Goal: Task Accomplishment & Management: Complete application form

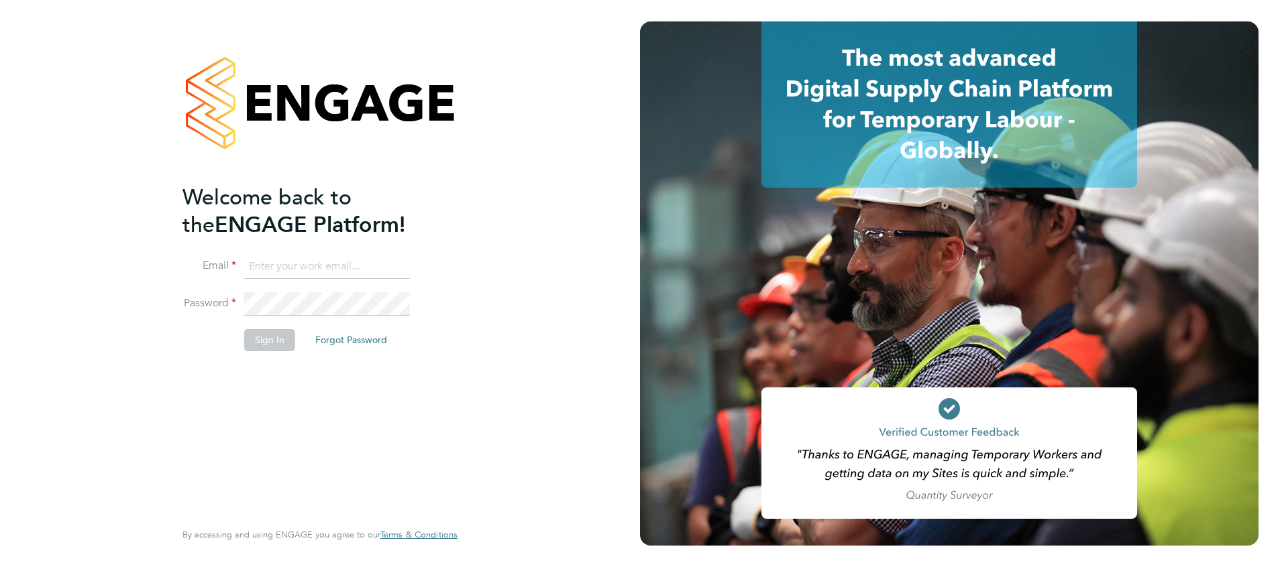
type input "suzanne.bell@apleona.com"
click at [271, 339] on button "Sign In" at bounding box center [269, 339] width 51 height 21
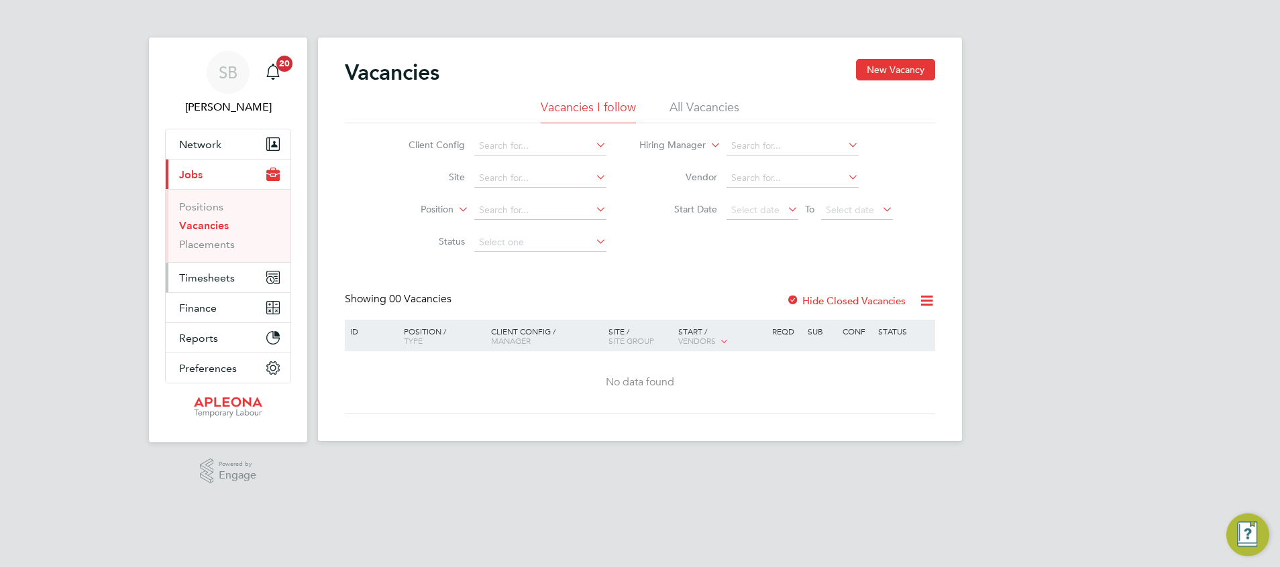
click at [233, 279] on span "Timesheets" at bounding box center [207, 278] width 56 height 13
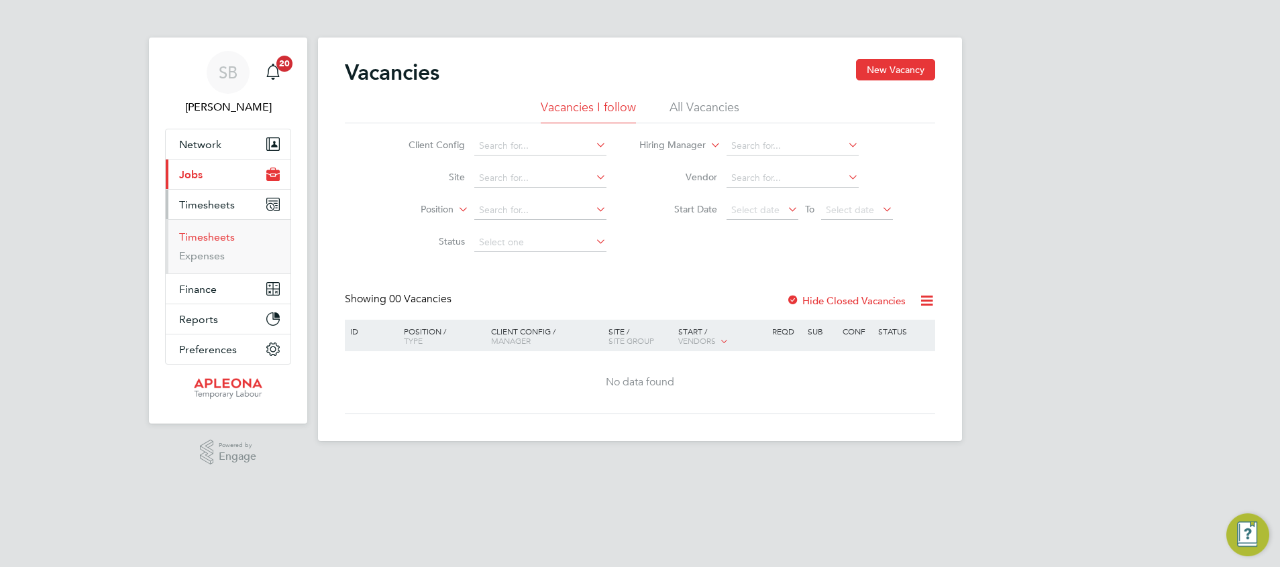
click at [218, 239] on link "Timesheets" at bounding box center [207, 237] width 56 height 13
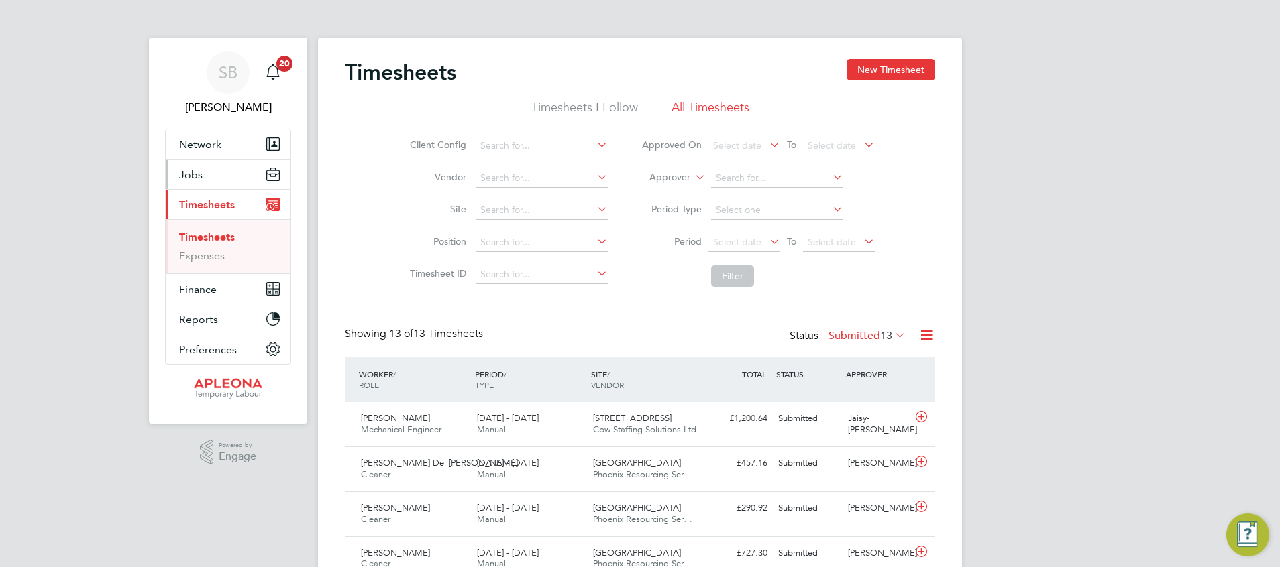
click at [232, 176] on button "Jobs" at bounding box center [228, 175] width 125 height 30
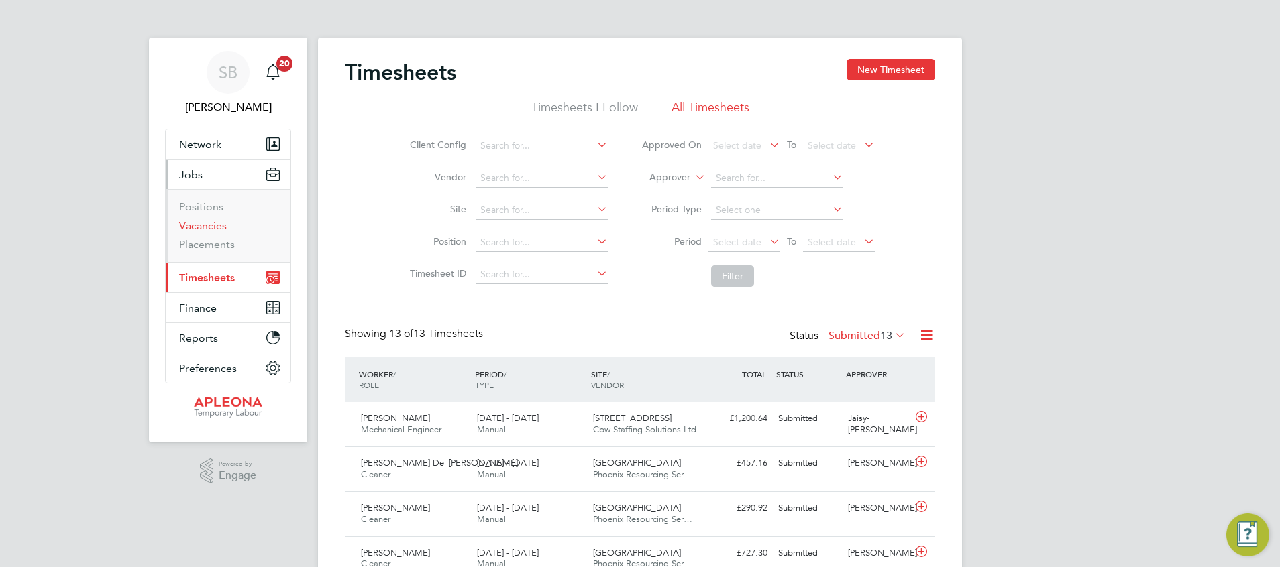
click at [219, 224] on link "Vacancies" at bounding box center [203, 225] width 48 height 13
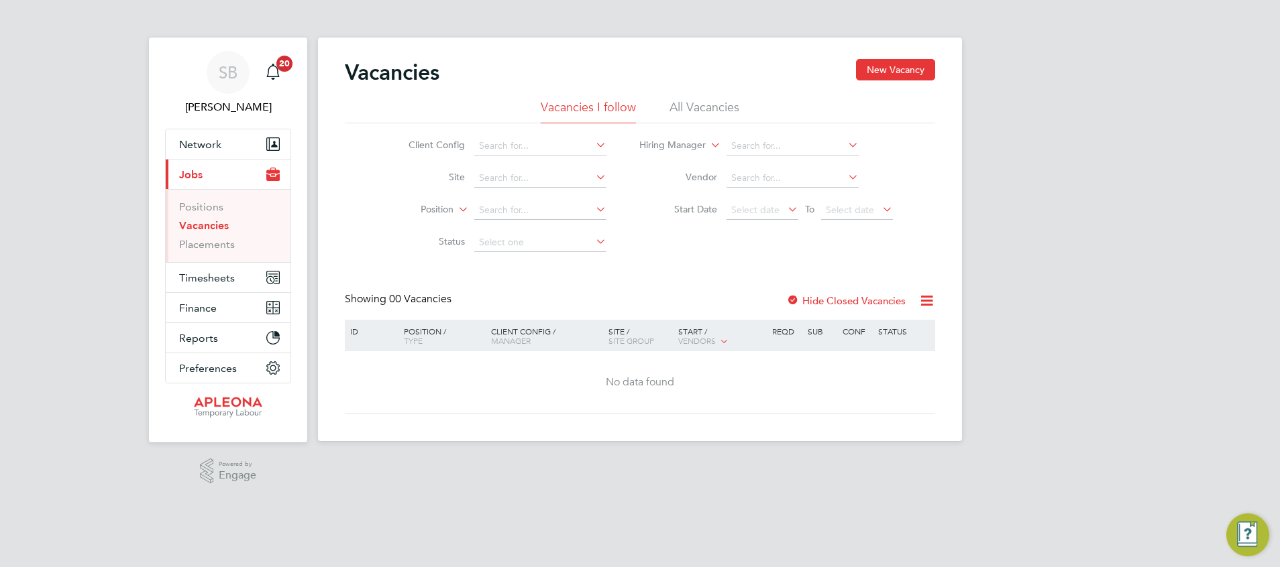
click at [593, 179] on icon at bounding box center [593, 177] width 0 height 19
type input "Rotherham"
click at [573, 197] on li "Rotherham" at bounding box center [541, 197] width 136 height 18
click at [593, 209] on icon at bounding box center [593, 209] width 0 height 19
click at [593, 174] on icon at bounding box center [593, 177] width 0 height 19
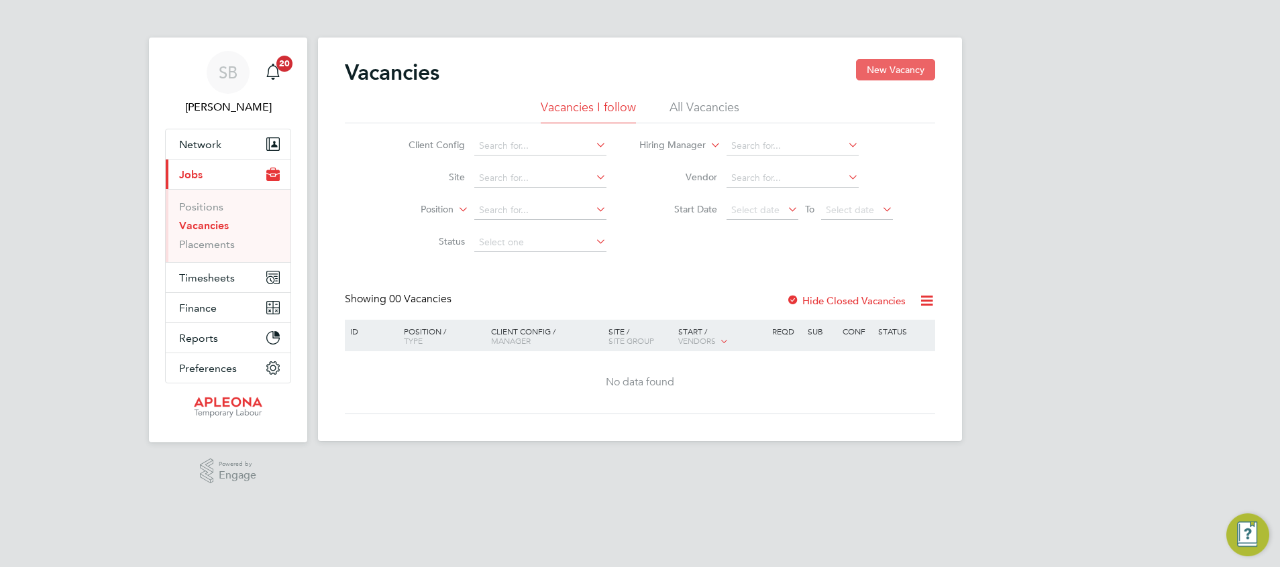
click at [890, 73] on button "New Vacancy" at bounding box center [895, 69] width 79 height 21
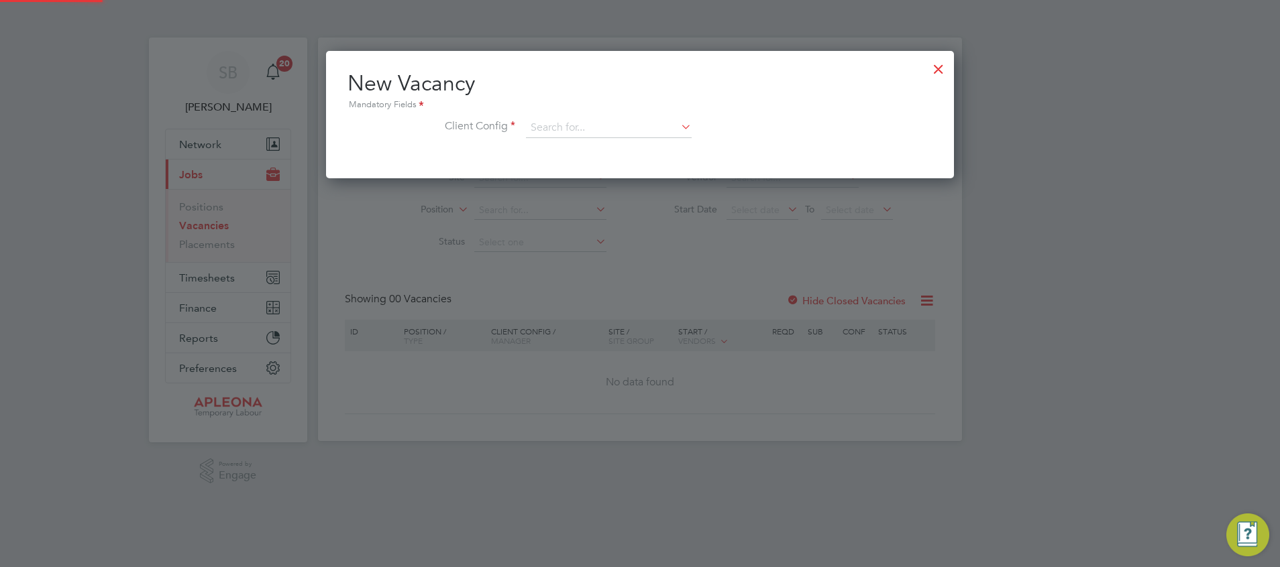
scroll to position [127, 628]
click at [678, 131] on icon at bounding box center [678, 126] width 0 height 19
click at [626, 141] on li "Apleona - Pretium" at bounding box center [608, 147] width 167 height 18
type input "Apleona - Pretium"
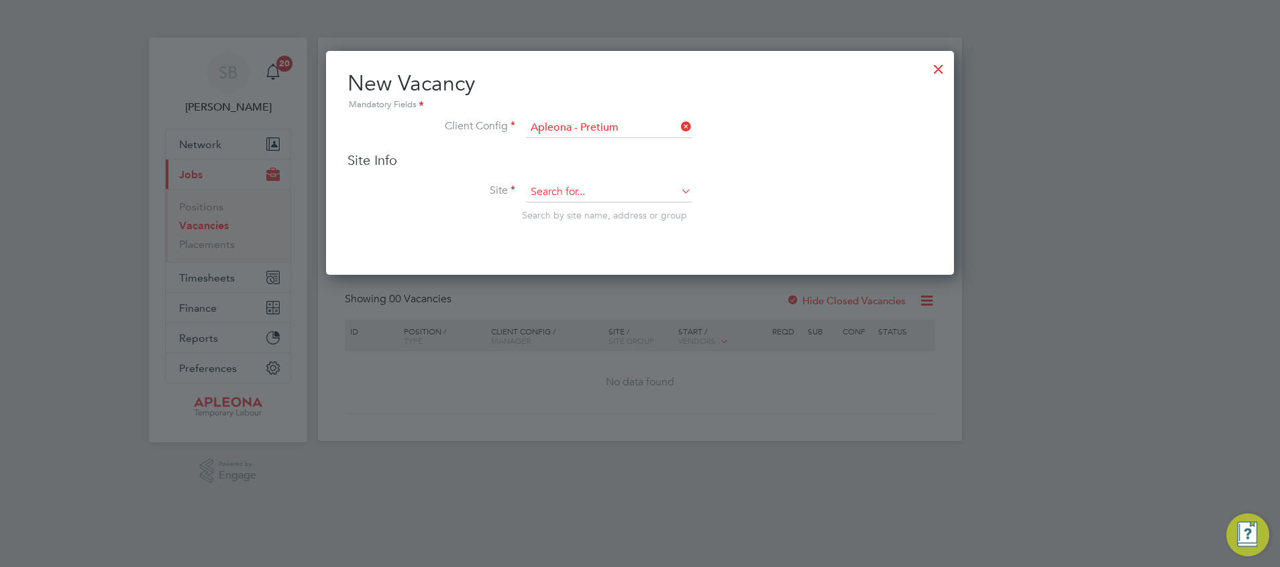
click at [631, 196] on input at bounding box center [609, 192] width 166 height 20
type input "Rotherham"
click at [641, 211] on li "Rotherham" at bounding box center [608, 212] width 167 height 18
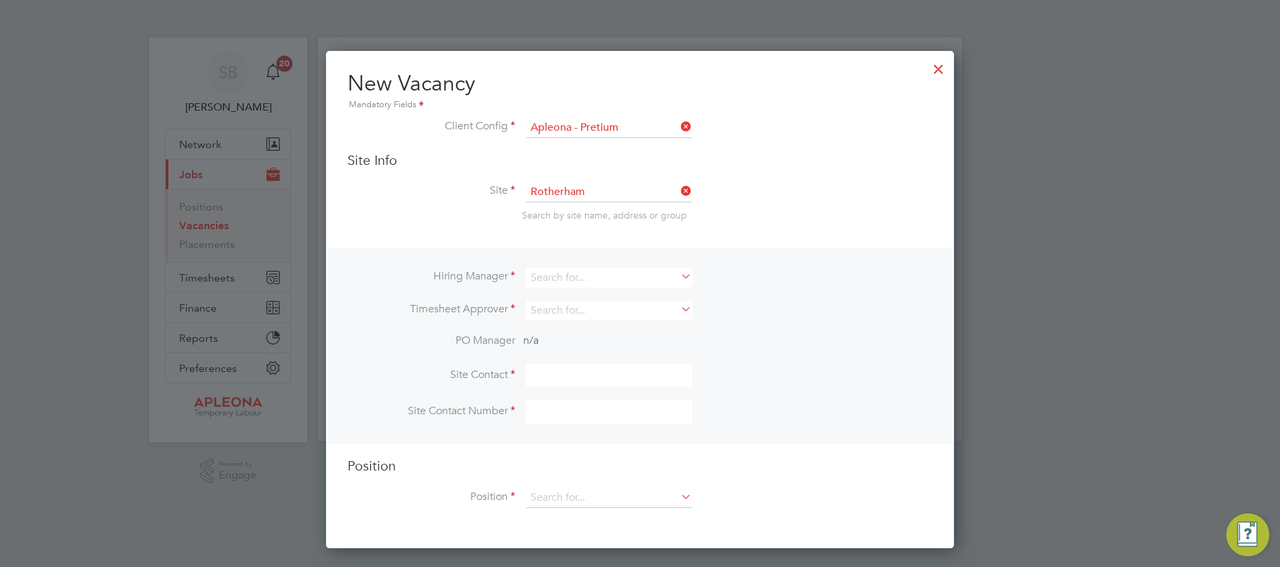
click at [678, 281] on icon at bounding box center [678, 276] width 0 height 19
click at [589, 294] on li "Suzanne Bell" at bounding box center [608, 297] width 167 height 18
type input "[PERSON_NAME]"
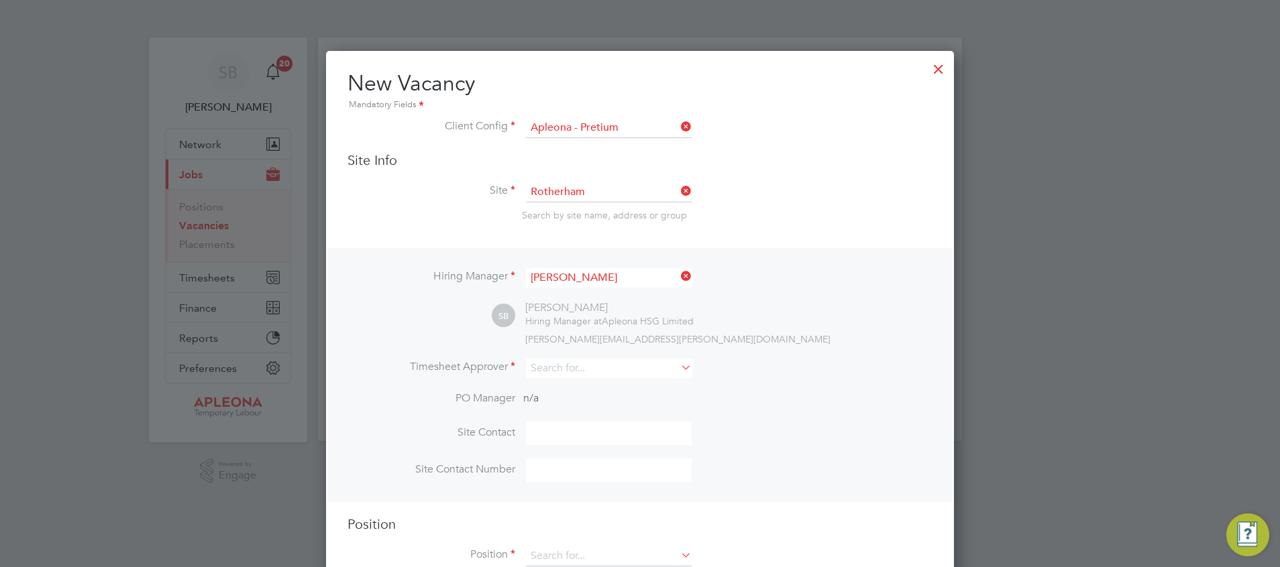
scroll to position [557, 628]
click at [678, 368] on icon at bounding box center [678, 367] width 0 height 19
click at [590, 392] on li "Suzanne Bell" at bounding box center [608, 388] width 167 height 18
type input "[PERSON_NAME]"
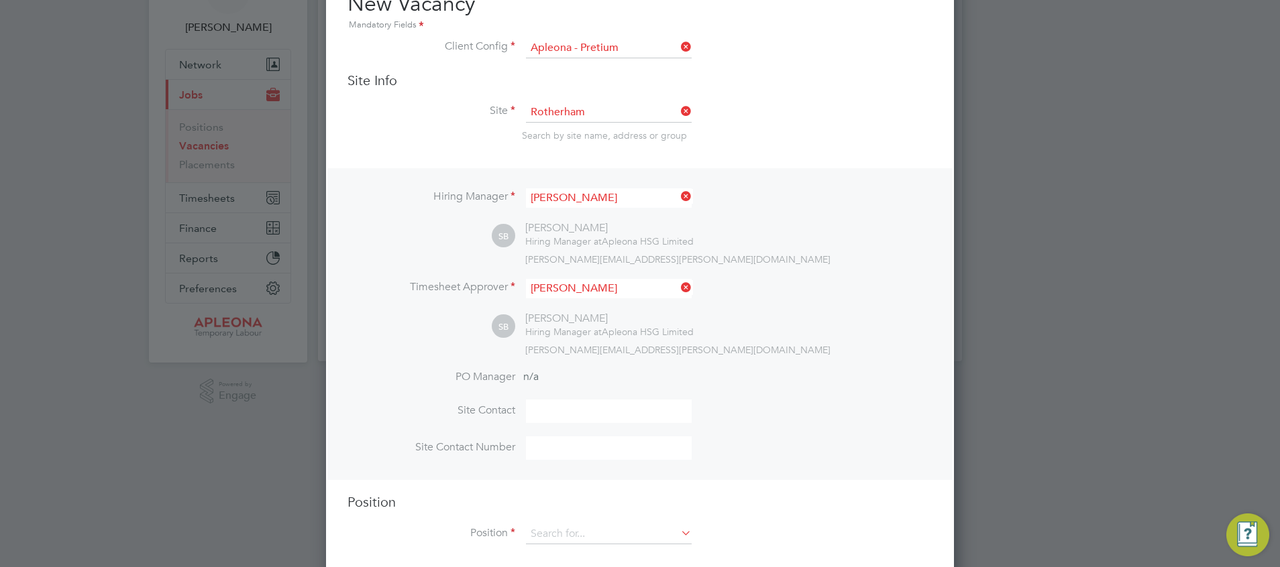
scroll to position [99, 0]
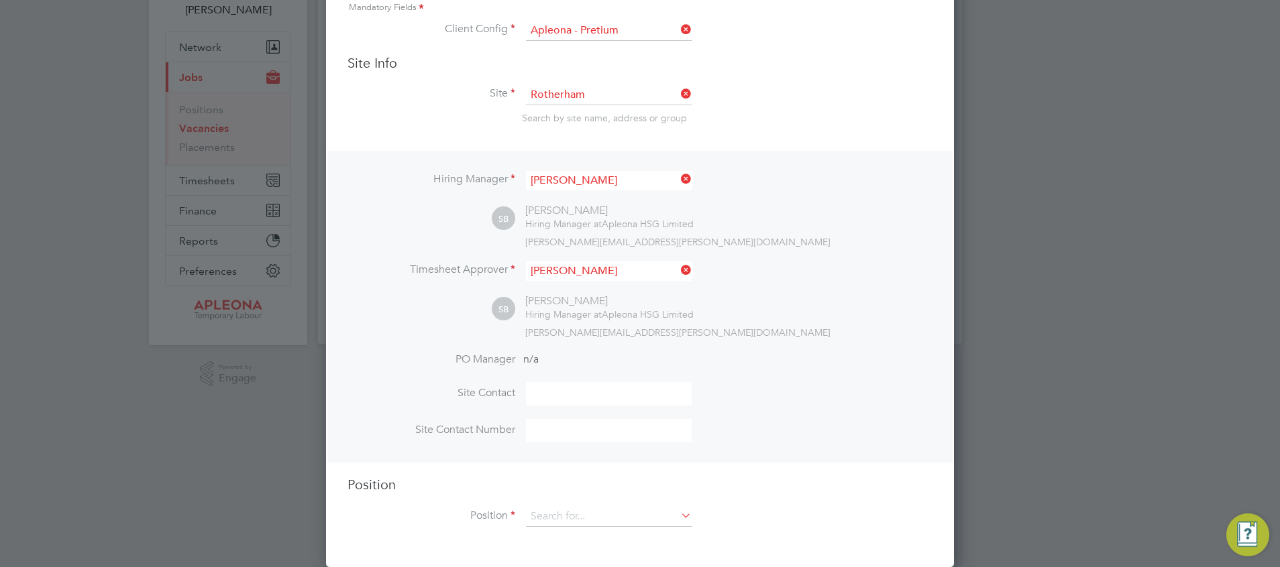
click at [678, 518] on icon at bounding box center [678, 515] width 0 height 19
click at [631, 551] on li "Cleaner (FedEx Use Only)" at bounding box center [608, 554] width 167 height 18
type input "Cleaner (FedEx Use Only)"
type textarea "**FedEx Apleona Requirements** **Picture ID must be brought to site to present …"
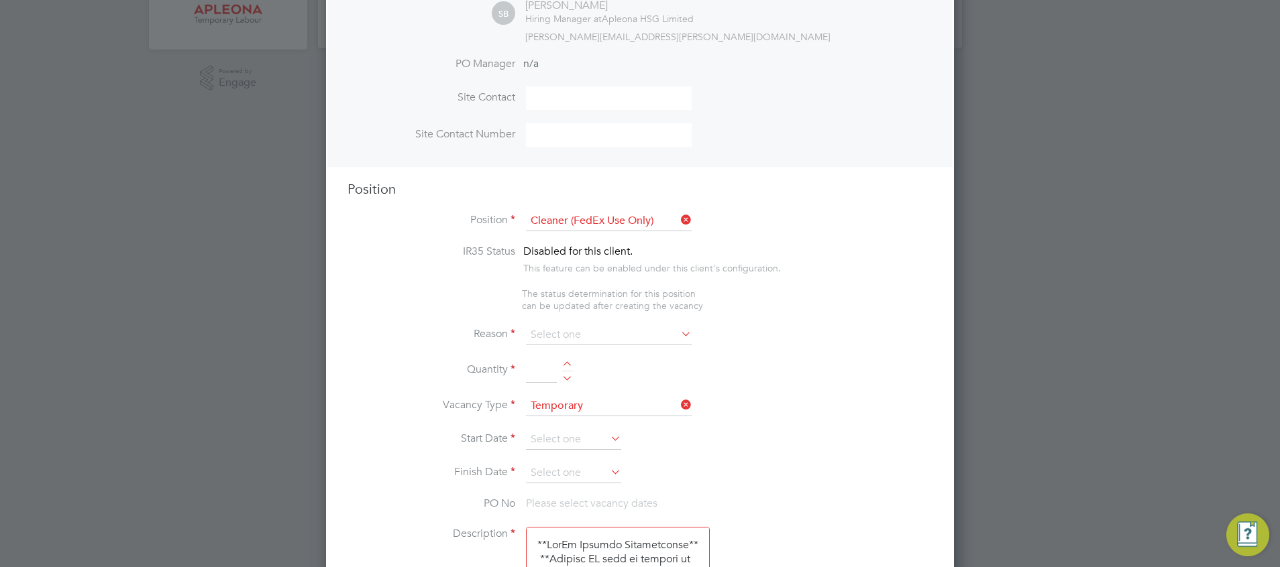
scroll to position [400, 0]
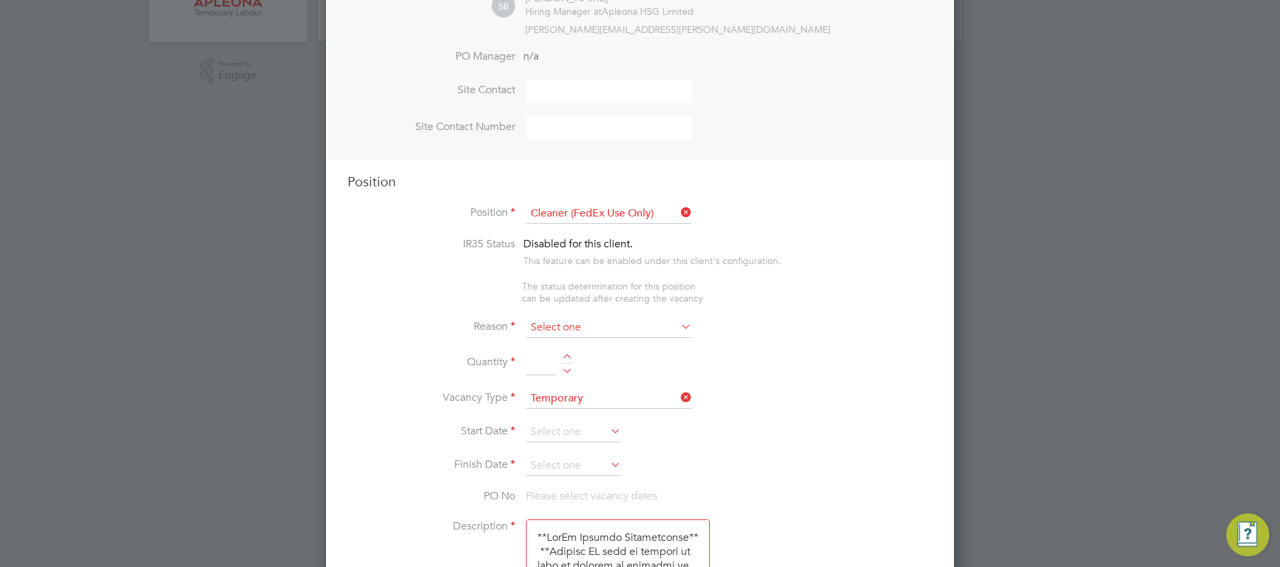
click at [577, 325] on input at bounding box center [609, 328] width 166 height 20
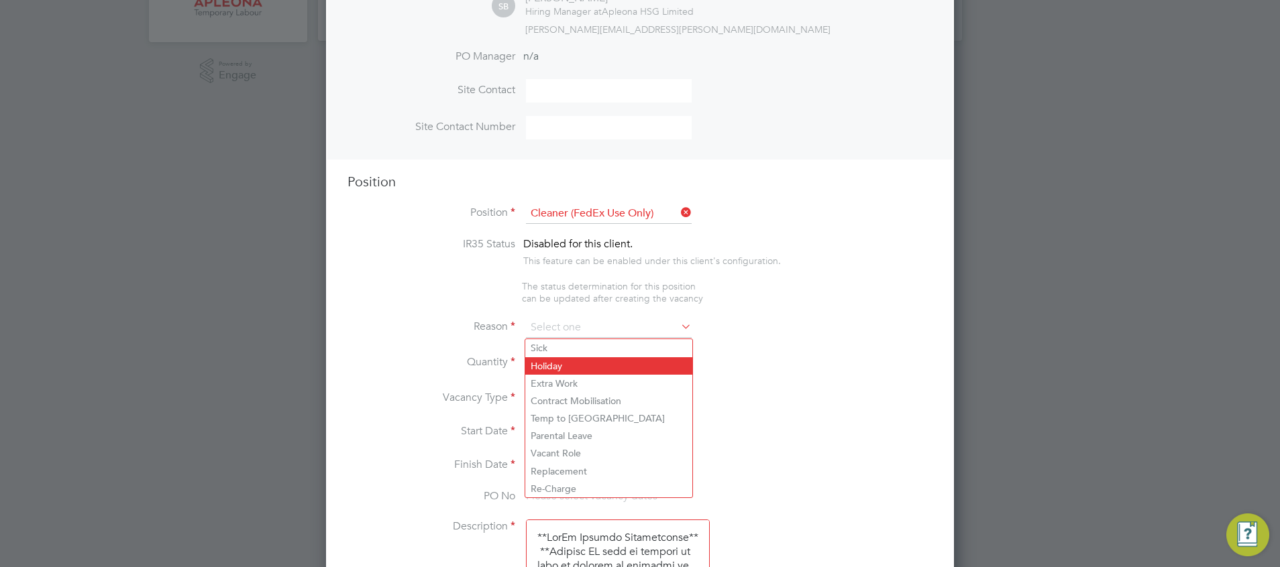
click at [565, 366] on li "Holiday" at bounding box center [608, 365] width 167 height 17
type input "Holiday"
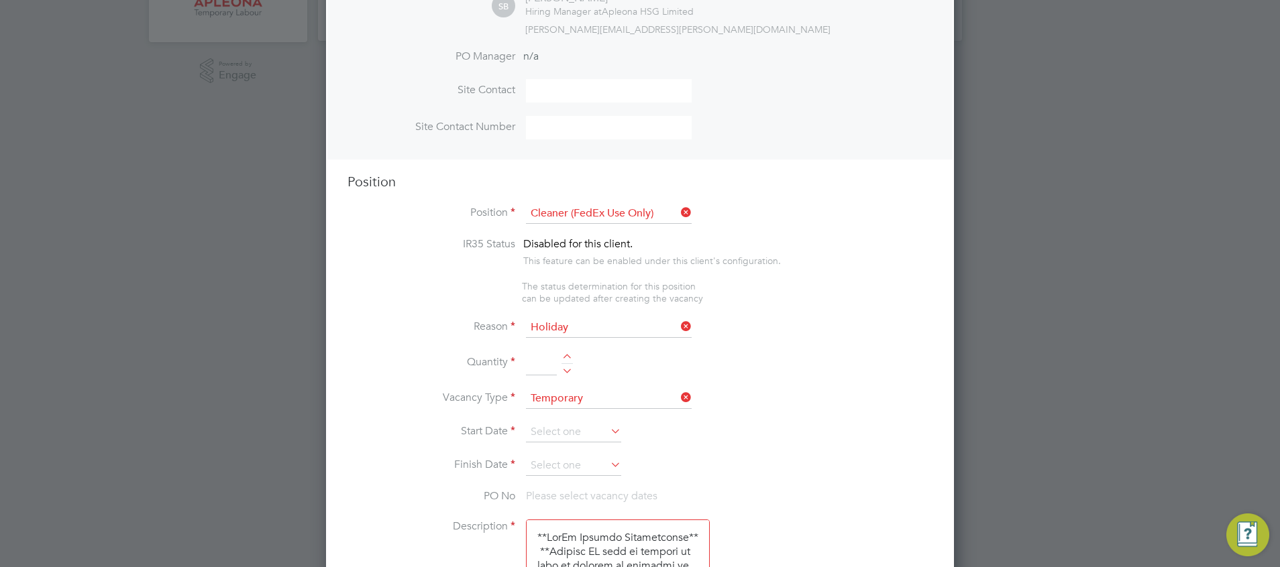
click at [567, 355] on div at bounding box center [566, 358] width 11 height 9
type input "1"
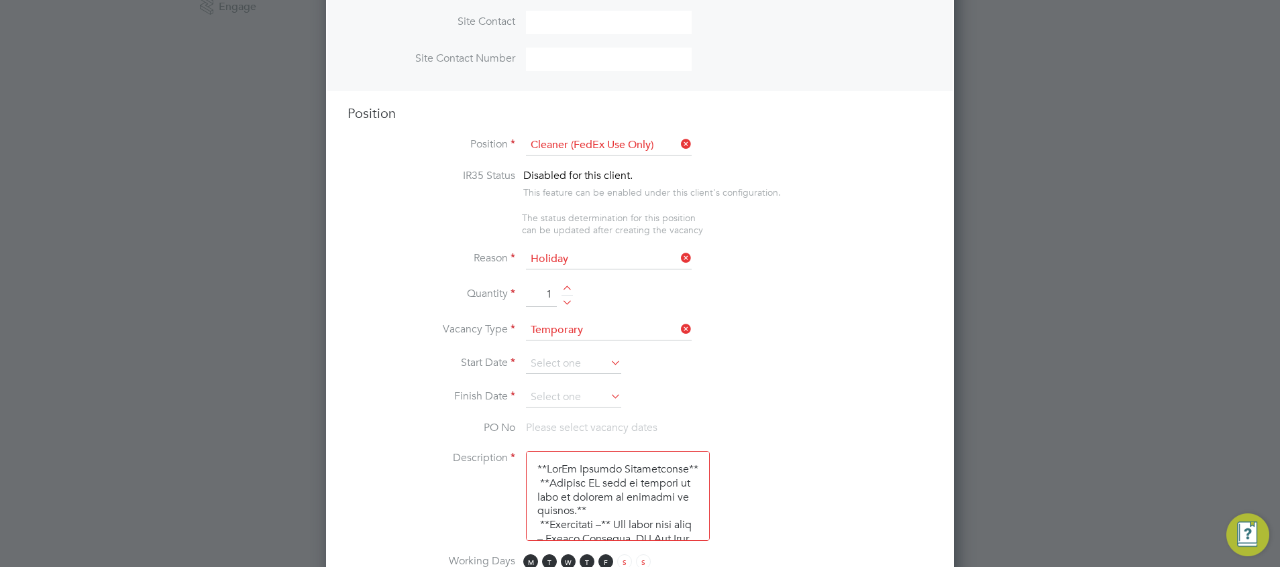
scroll to position [501, 0]
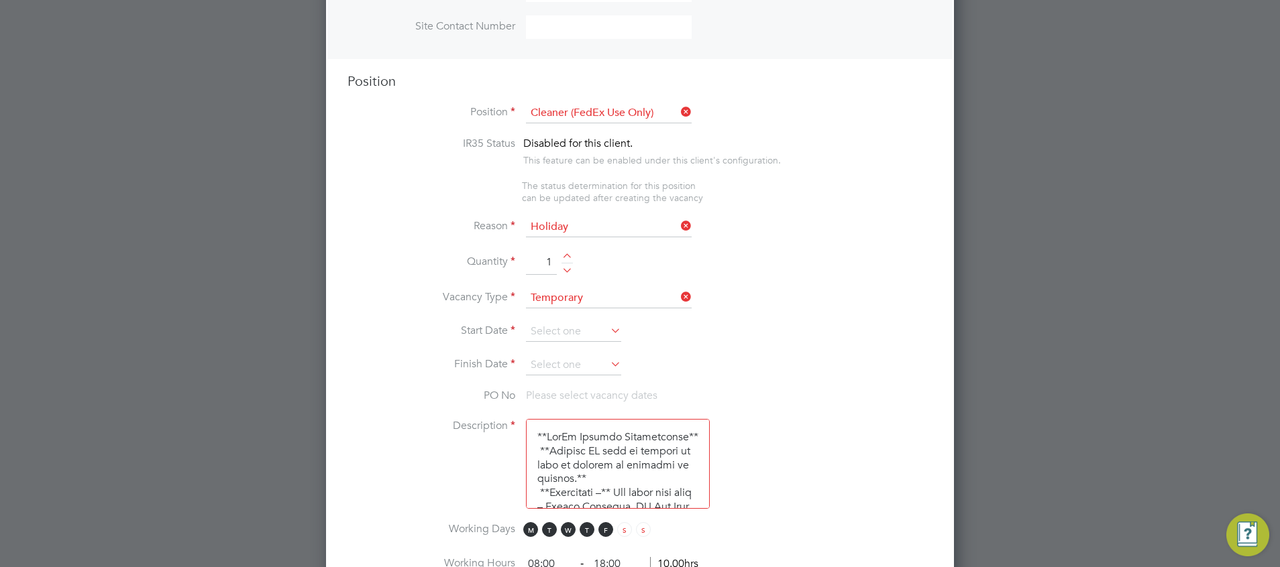
click at [608, 332] on icon at bounding box center [608, 330] width 0 height 19
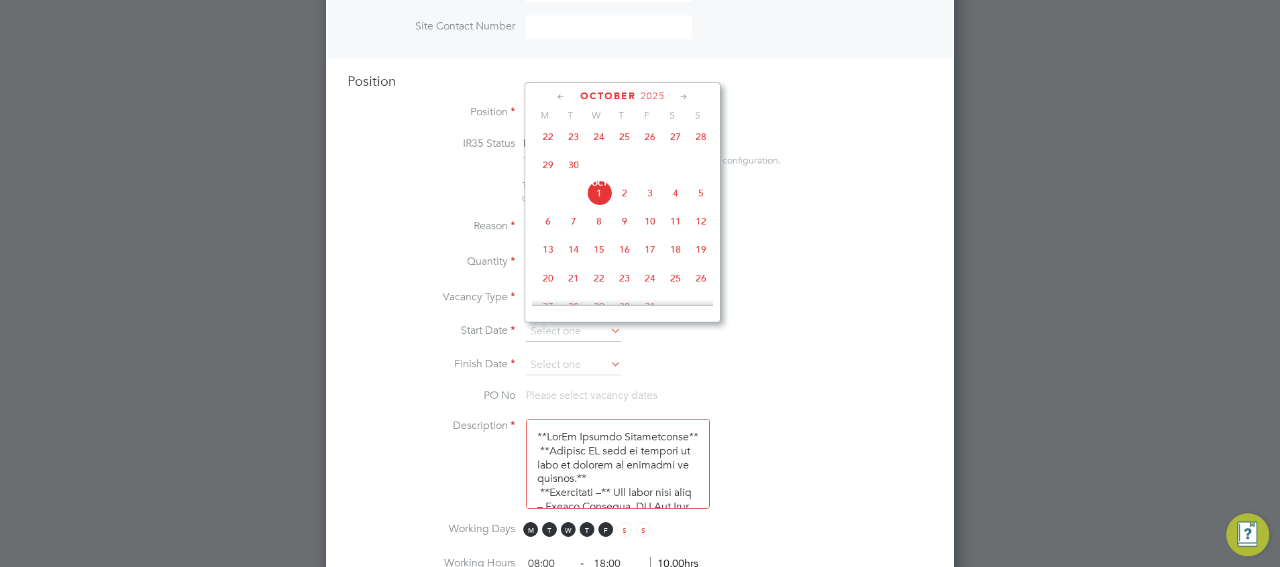
click at [549, 260] on span "13" at bounding box center [547, 249] width 25 height 25
type input "[DATE]"
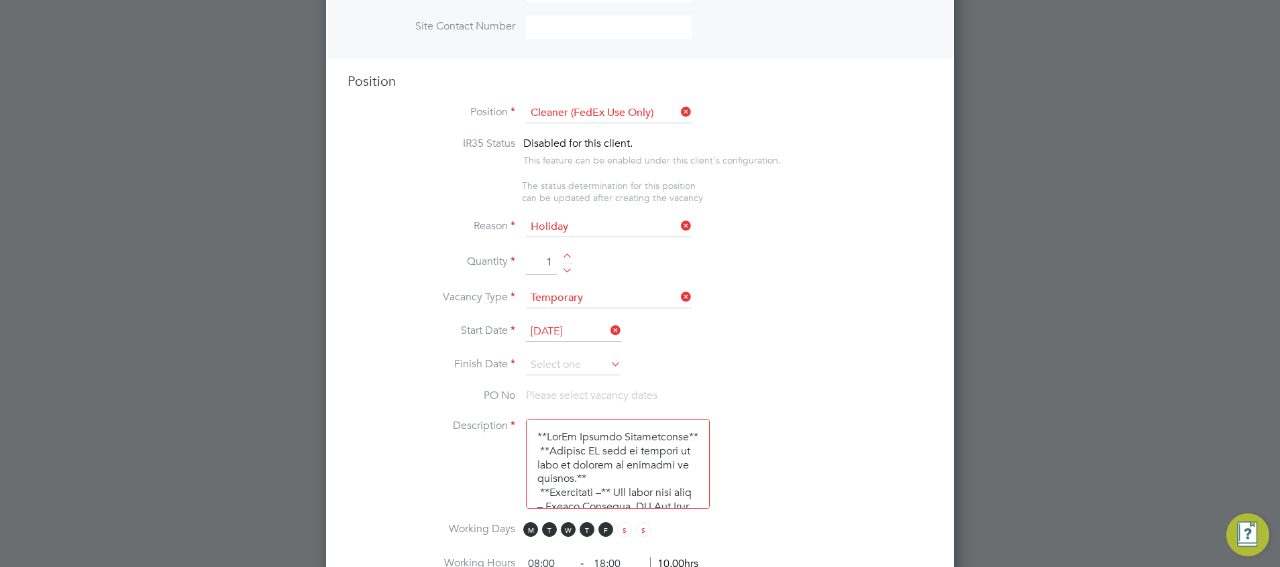
click at [608, 366] on icon at bounding box center [608, 364] width 0 height 19
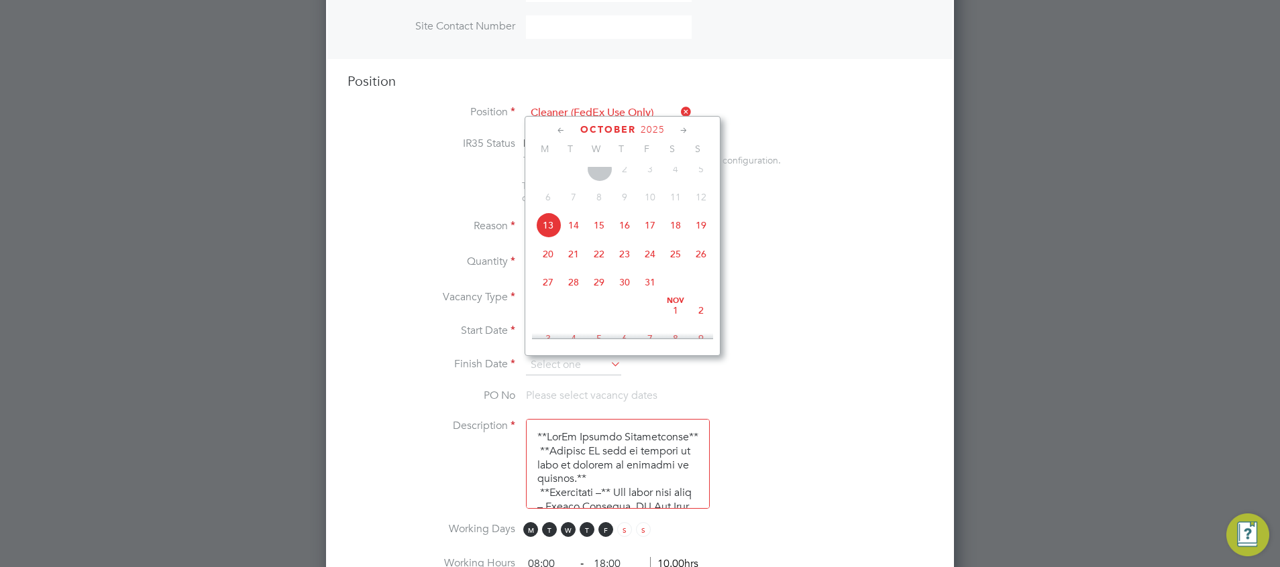
click at [573, 267] on span "21" at bounding box center [573, 253] width 25 height 25
type input "[DATE]"
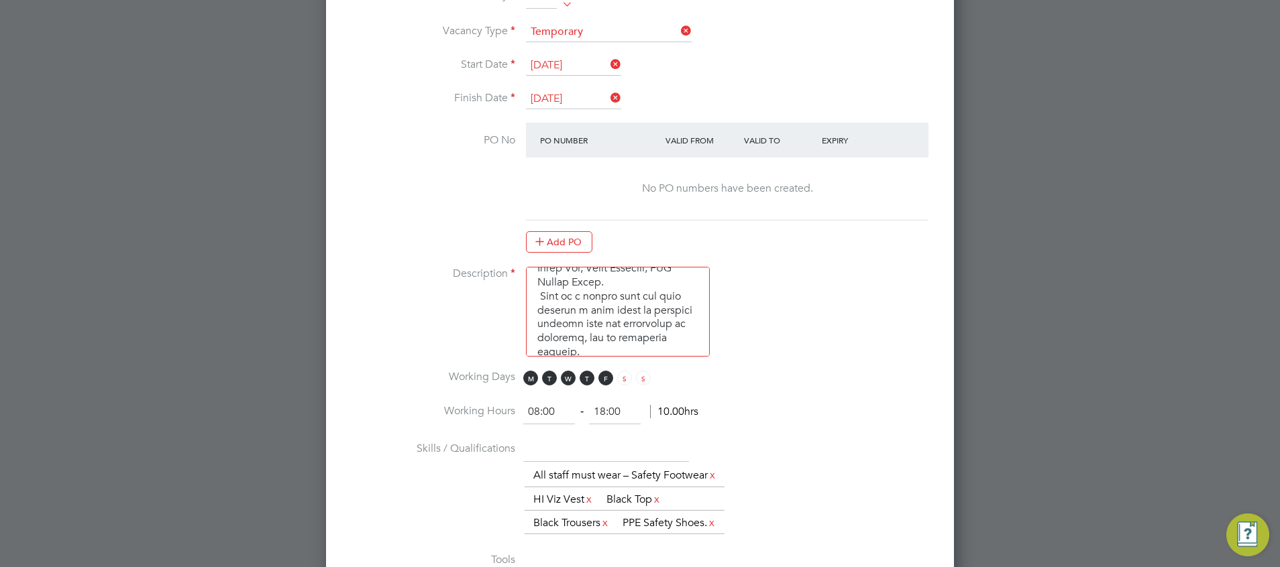
scroll to position [803, 0]
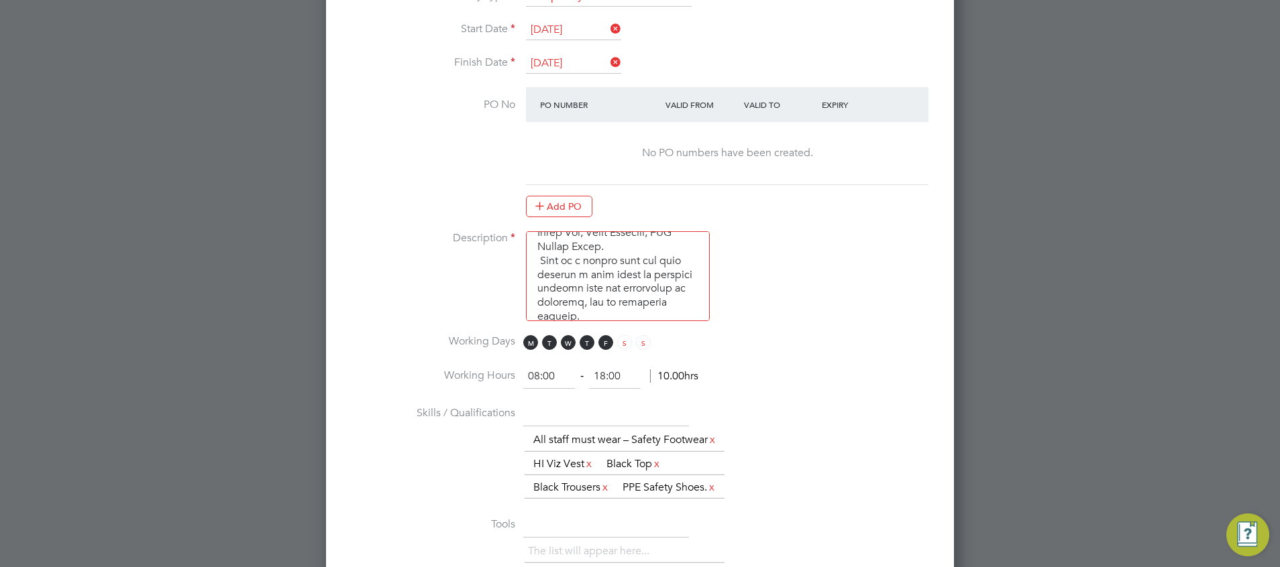
drag, startPoint x: 626, startPoint y: 378, endPoint x: 569, endPoint y: 378, distance: 57.7
click at [569, 378] on ng-form "08:00 ‐ 18:00 10.00hrs" at bounding box center [610, 376] width 175 height 13
type input "14:00"
drag, startPoint x: 730, startPoint y: 365, endPoint x: 754, endPoint y: 365, distance: 23.5
click at [732, 365] on li "Working Days M T W T F S S" at bounding box center [639, 350] width 585 height 30
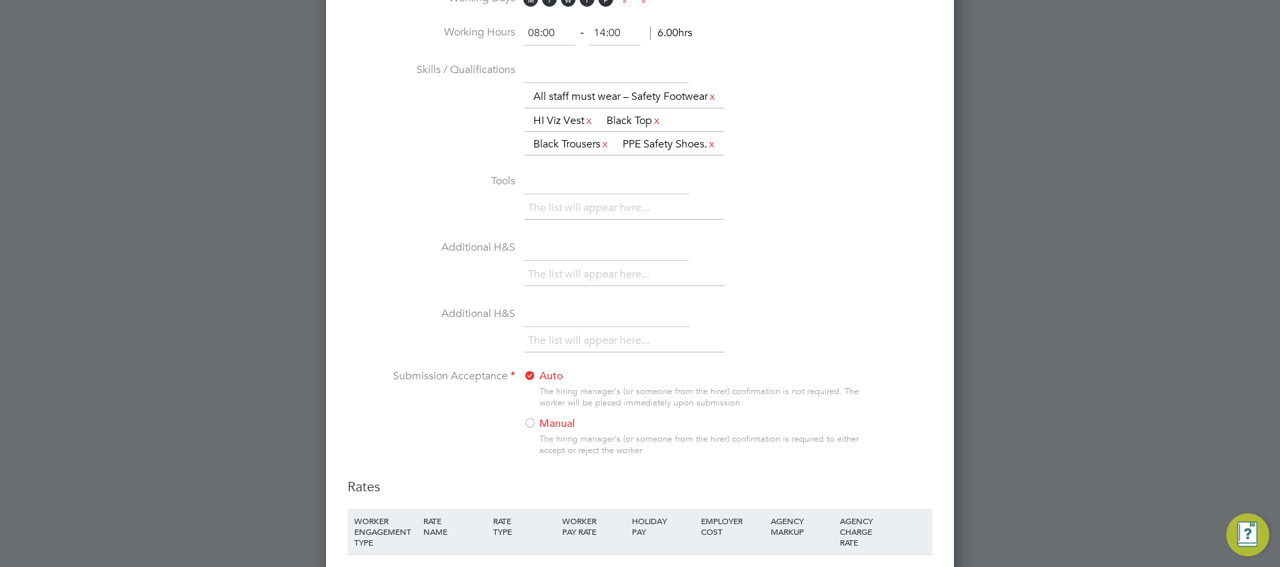
scroll to position [1205, 0]
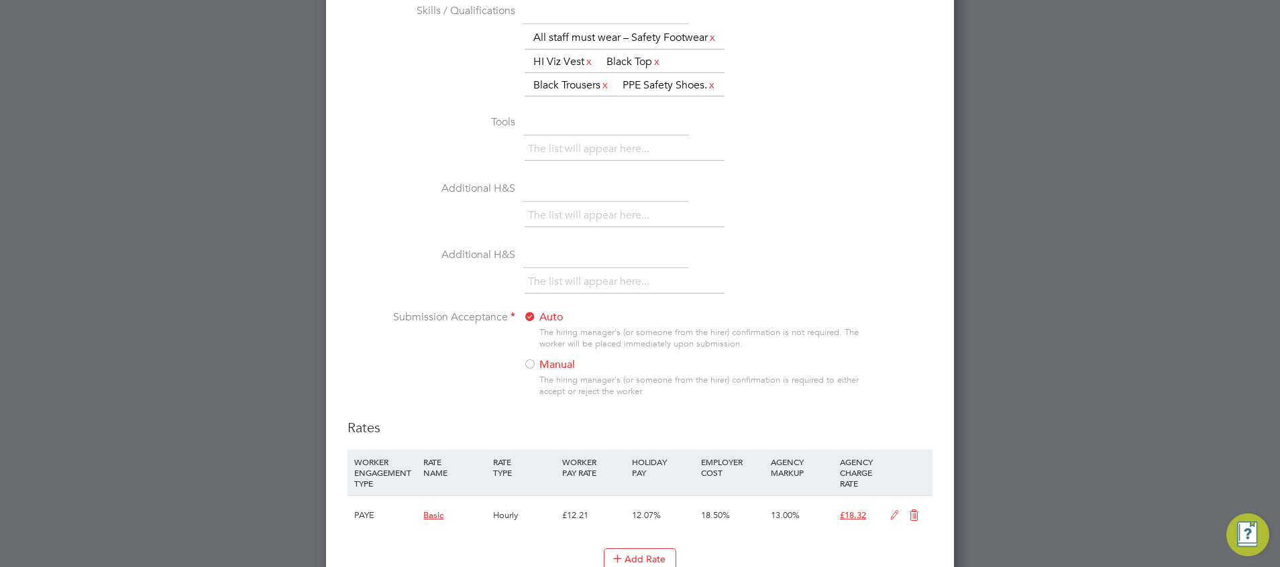
click at [529, 372] on div at bounding box center [529, 365] width 13 height 13
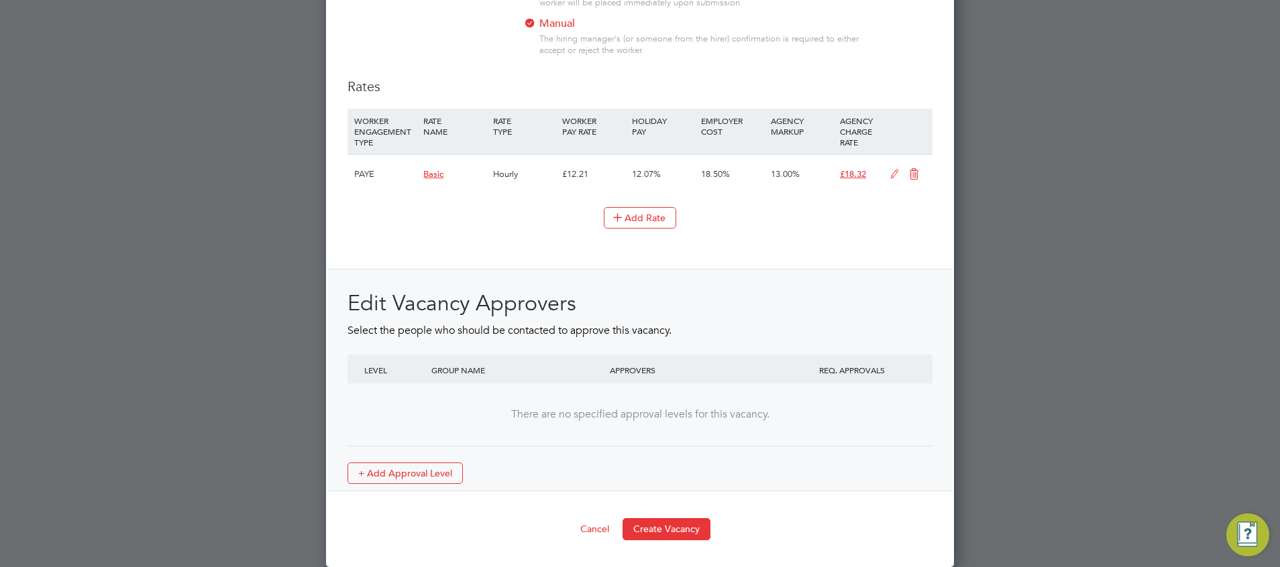
scroll to position [1585, 0]
click at [650, 527] on button "Create Vacancy" at bounding box center [666, 528] width 88 height 21
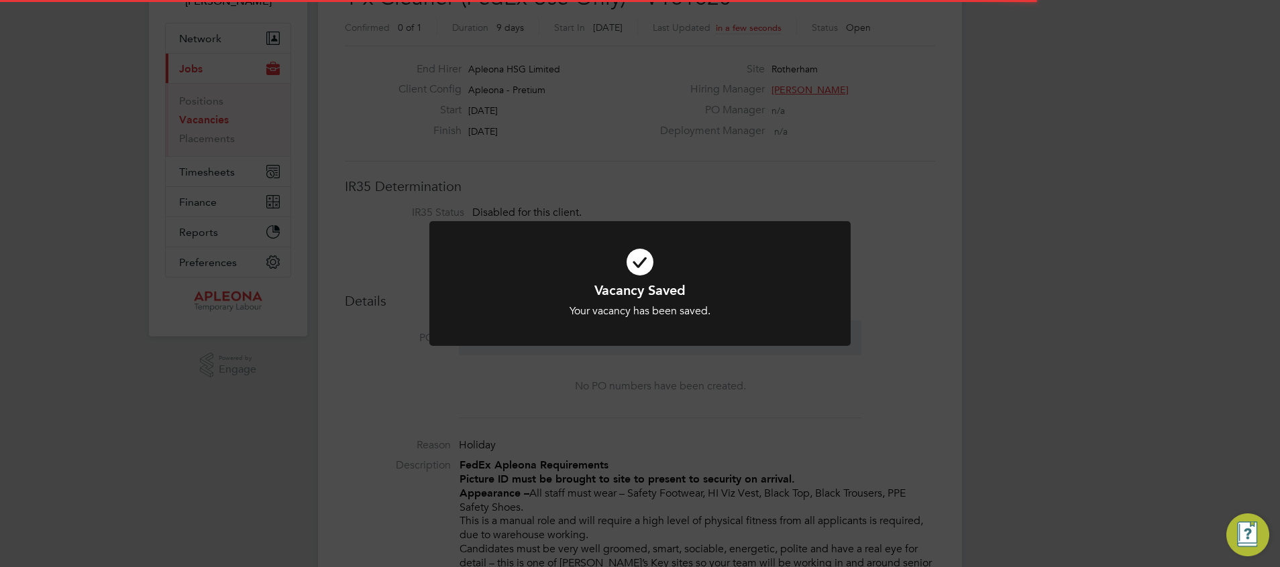
scroll to position [40, 94]
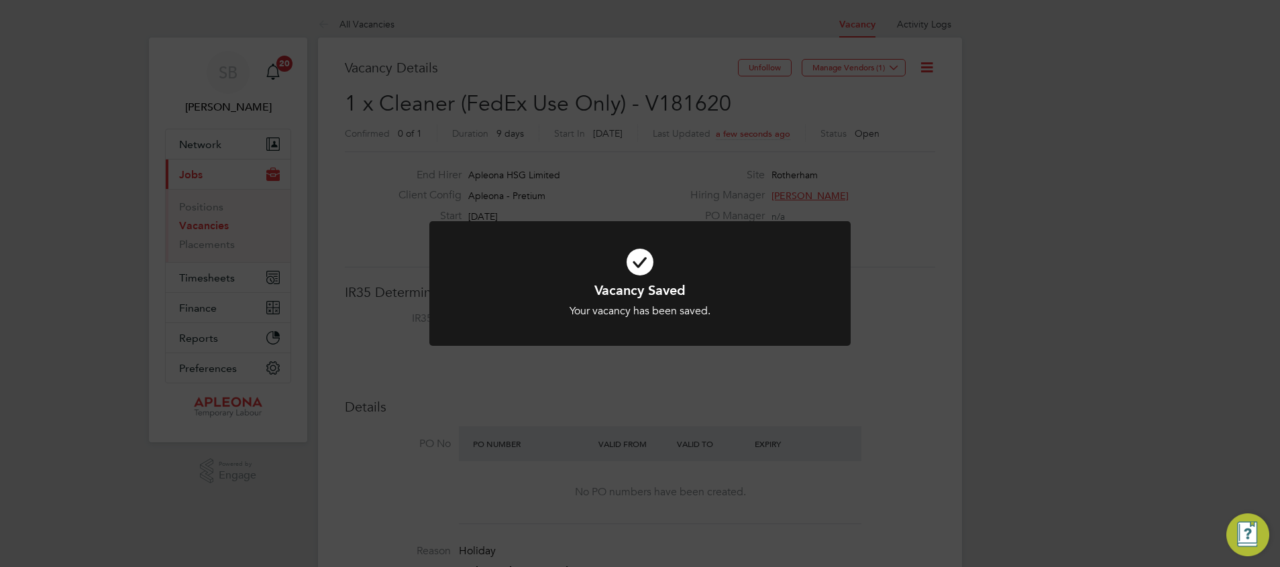
click at [887, 272] on div "Vacancy Saved Your vacancy has been saved. Cancel Okay" at bounding box center [640, 283] width 1280 height 567
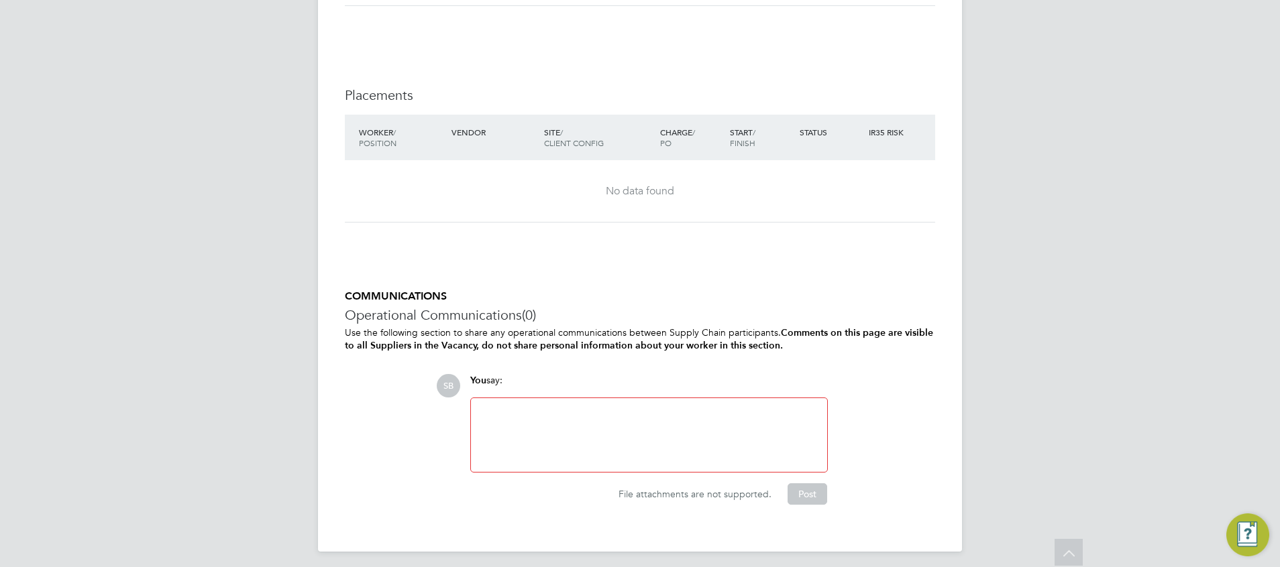
scroll to position [1430, 0]
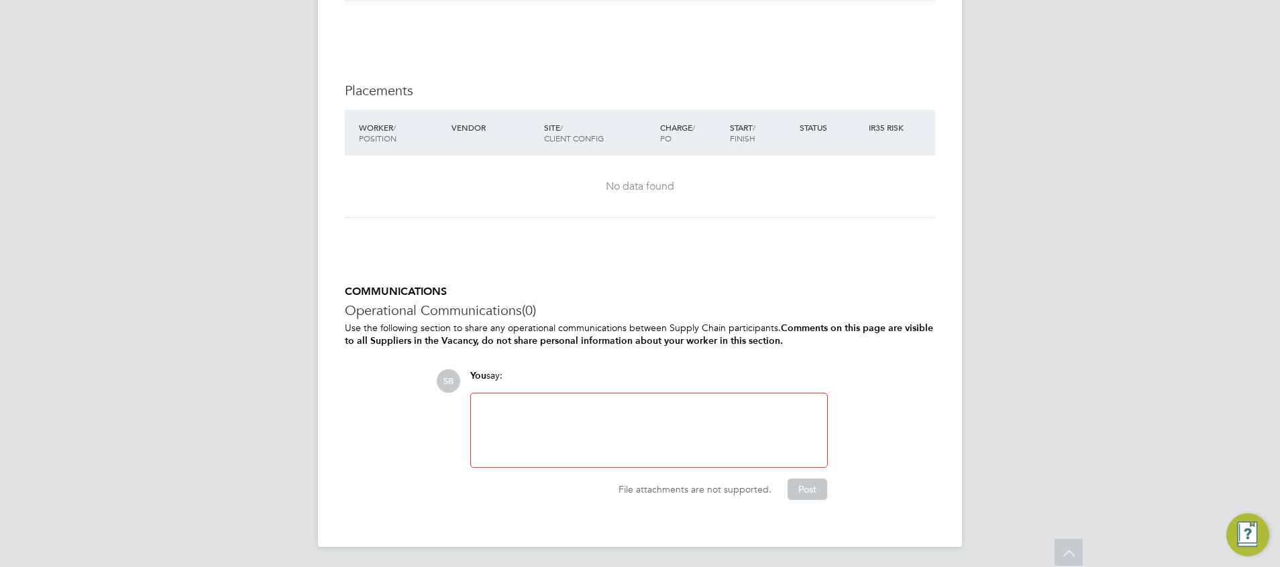
click at [488, 415] on div at bounding box center [649, 431] width 340 height 58
click at [683, 408] on div "This position will need an induction on the Friday 10th Oct at 10am" at bounding box center [649, 431] width 340 height 58
drag, startPoint x: 624, startPoint y: 406, endPoint x: 669, endPoint y: 455, distance: 66.9
click at [626, 408] on div "This position will need an induction on the Friday before I.E. 10th Oct at 10am" at bounding box center [649, 431] width 340 height 58
click at [815, 494] on button "Post" at bounding box center [807, 489] width 40 height 21
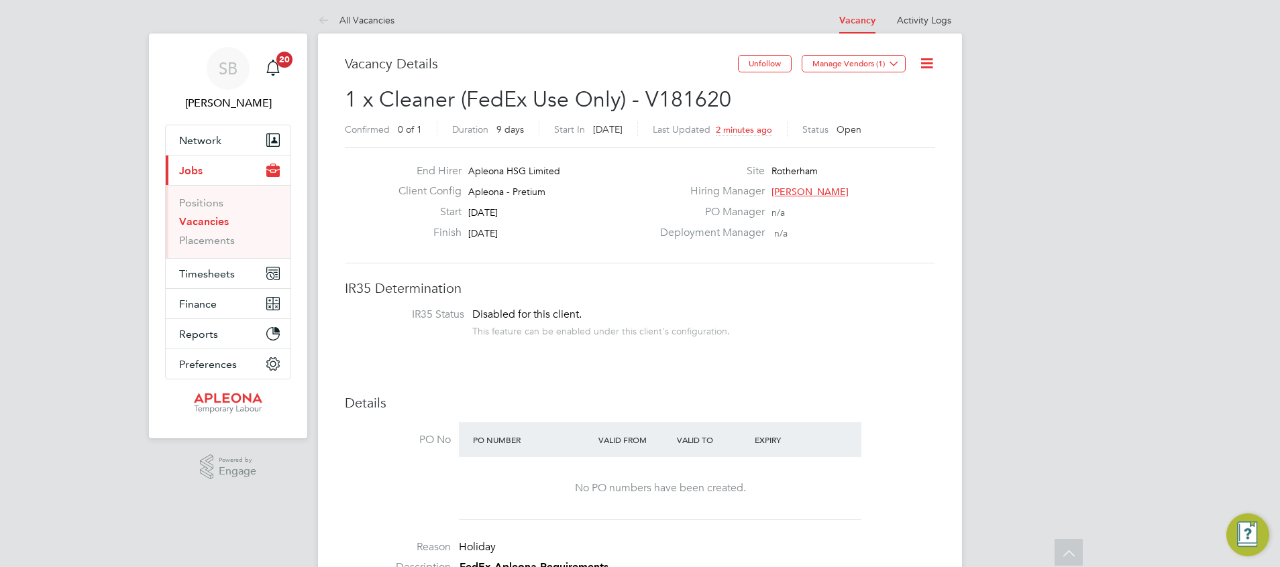
scroll to position [0, 0]
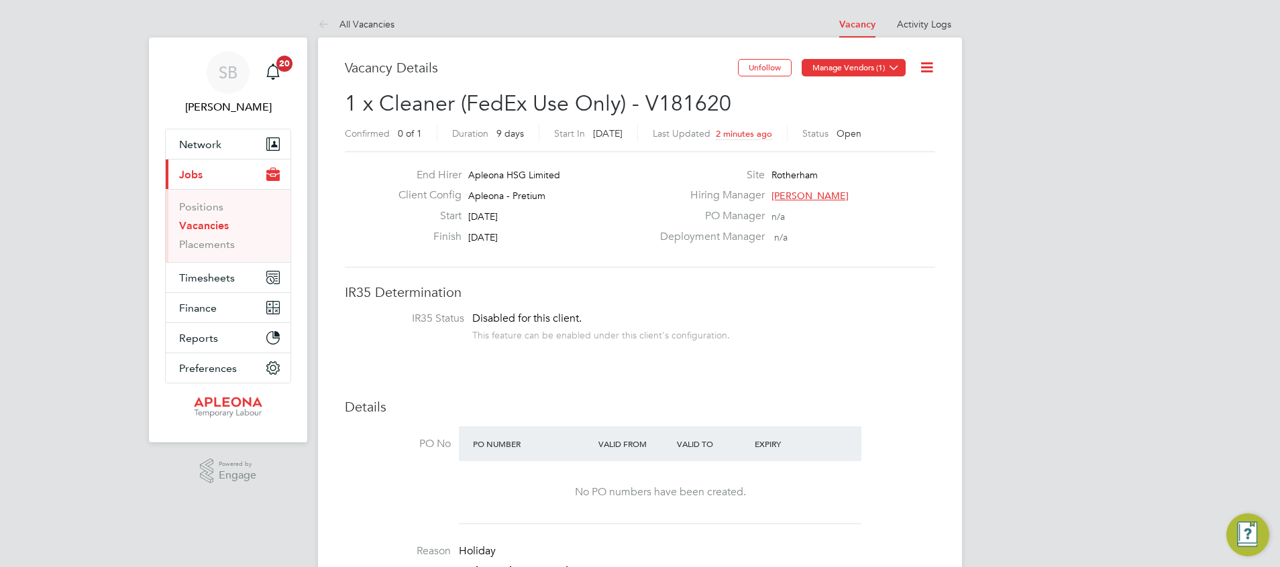
click at [895, 69] on icon at bounding box center [894, 67] width 10 height 10
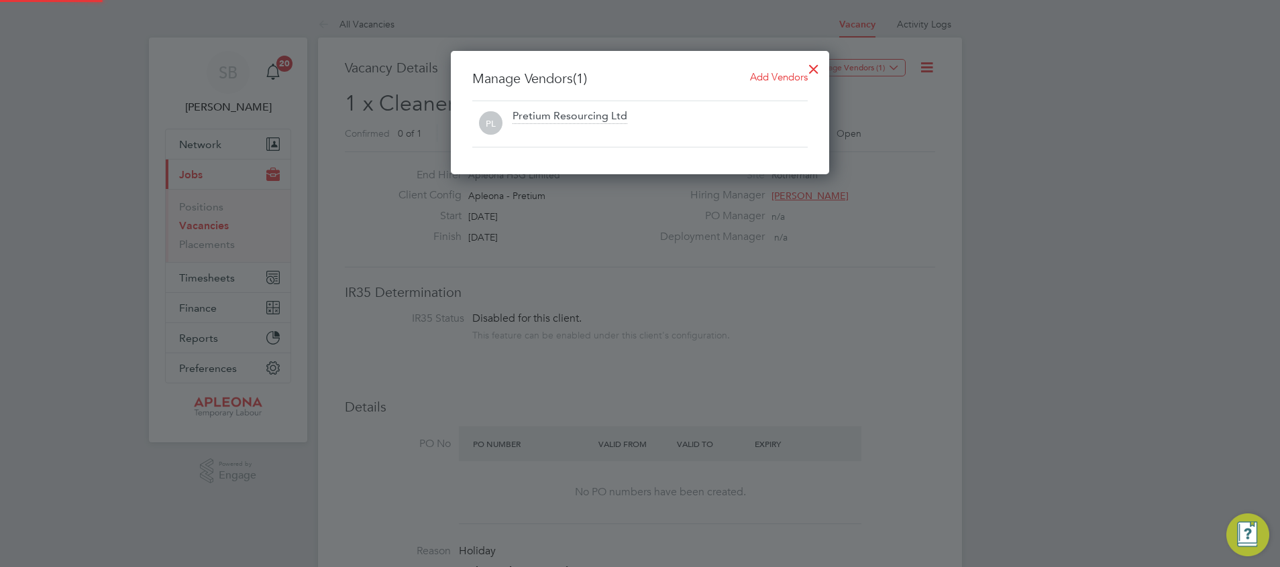
scroll to position [124, 379]
click at [760, 78] on span "Add Vendors" at bounding box center [779, 76] width 58 height 13
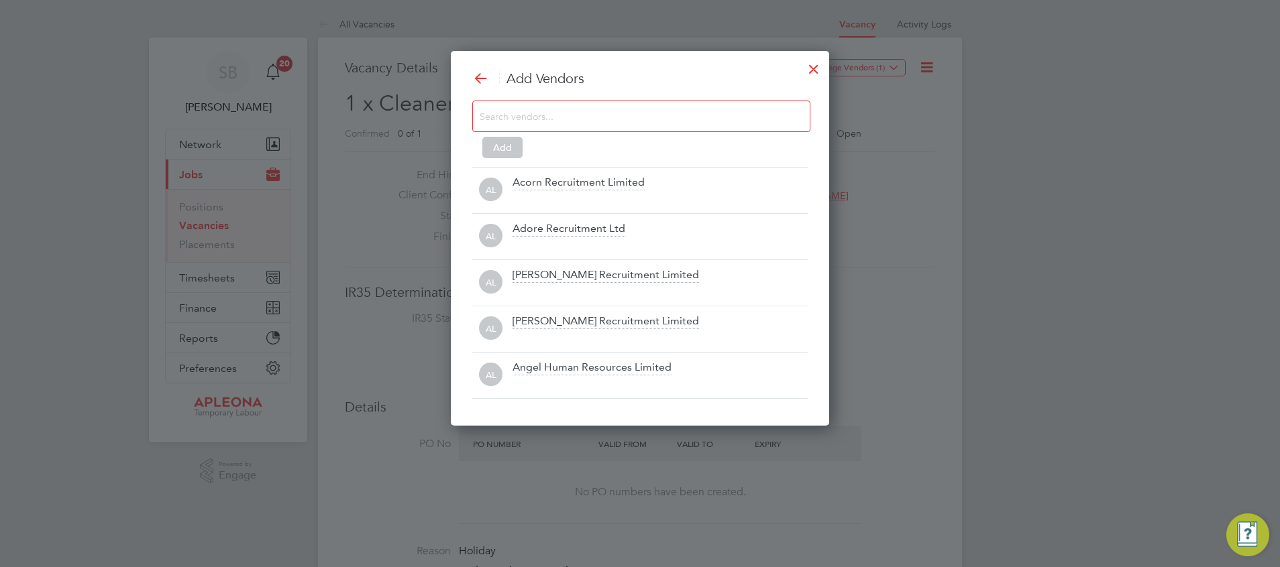
scroll to position [376, 379]
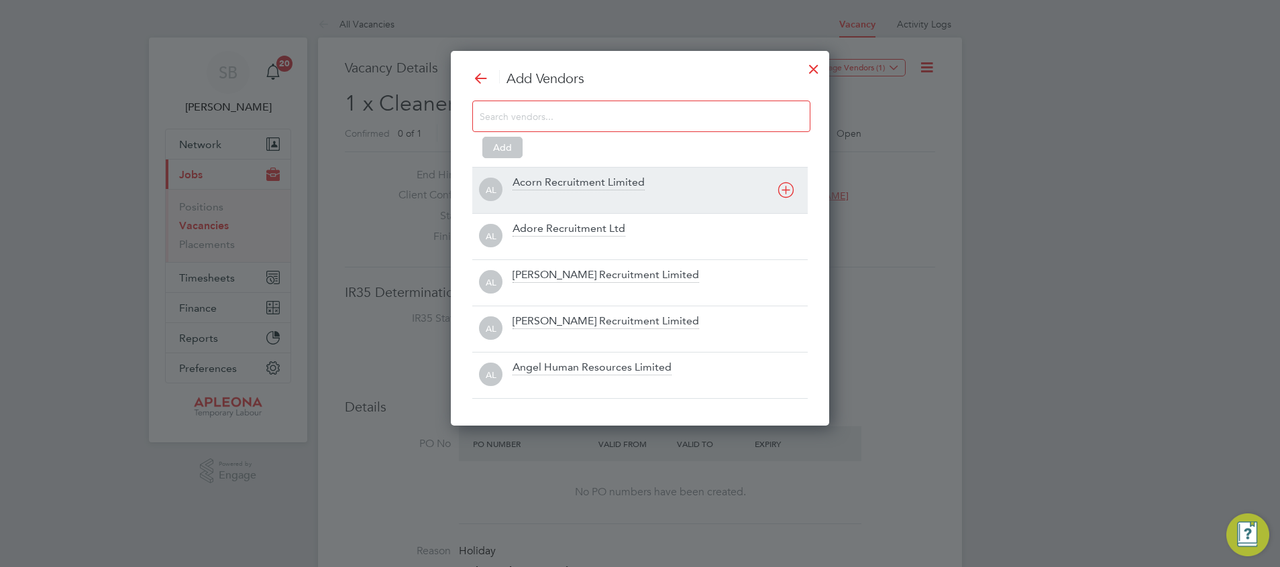
click at [566, 186] on div "Acorn Recruitment Limited" at bounding box center [578, 183] width 132 height 15
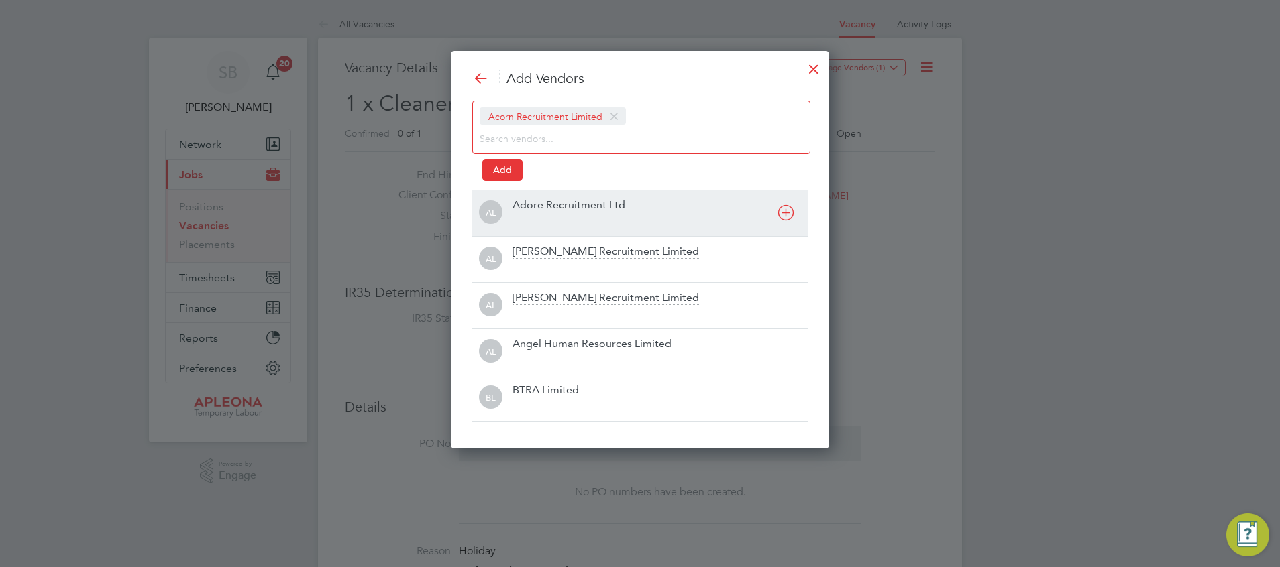
scroll to position [398, 379]
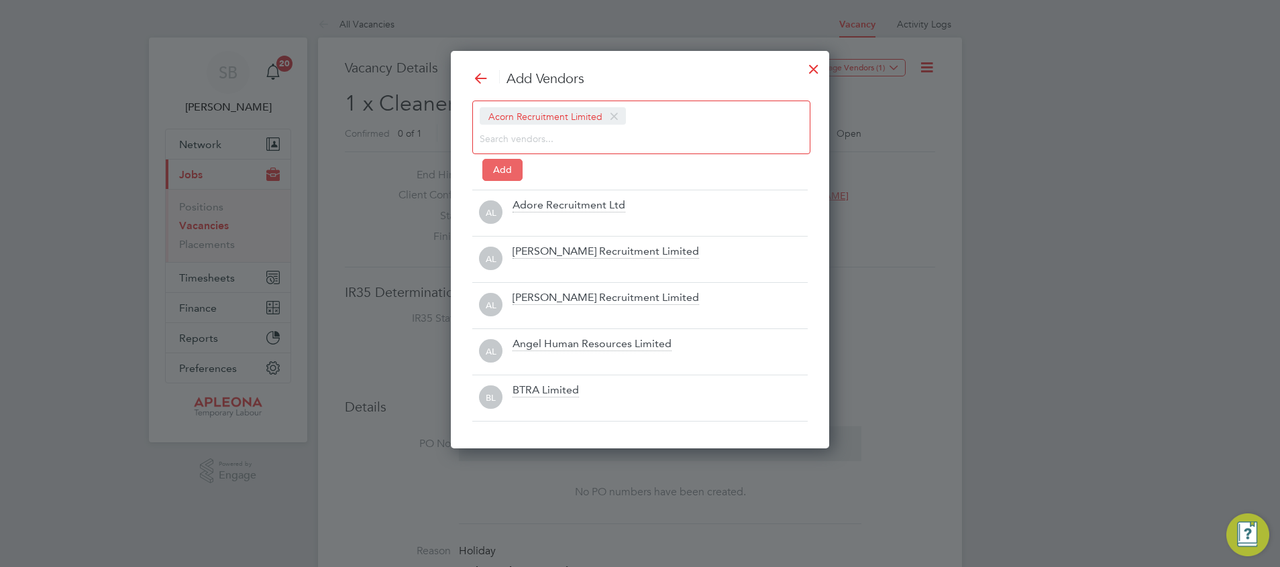
click at [496, 168] on button "Add" at bounding box center [502, 169] width 40 height 21
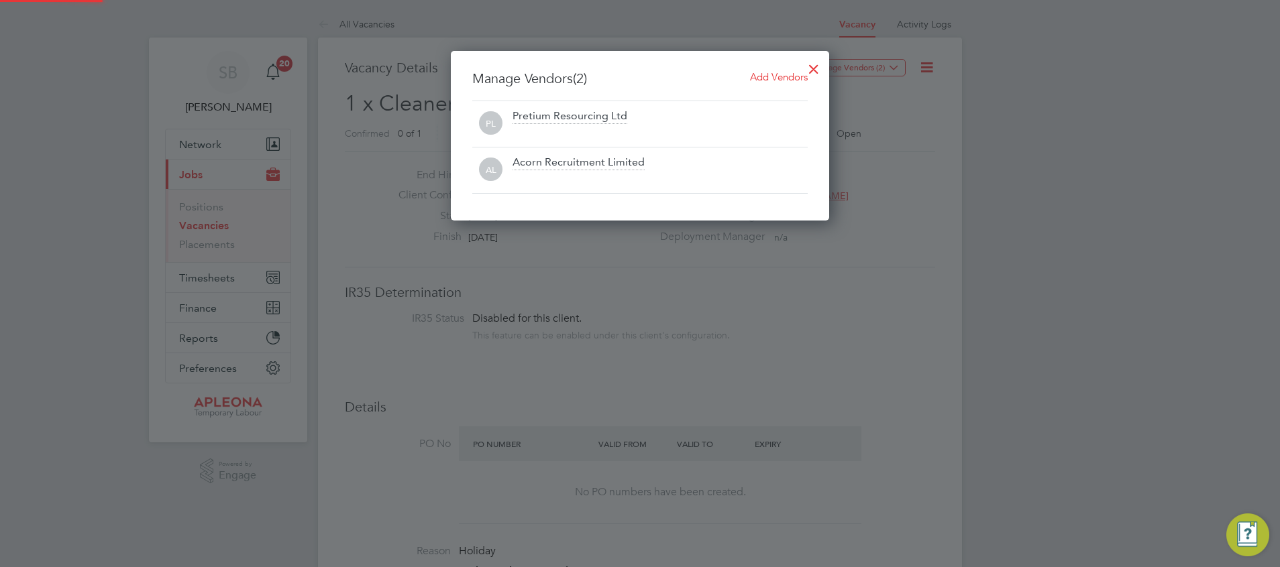
scroll to position [170, 379]
click at [758, 78] on span "Add Vendors" at bounding box center [779, 76] width 58 height 13
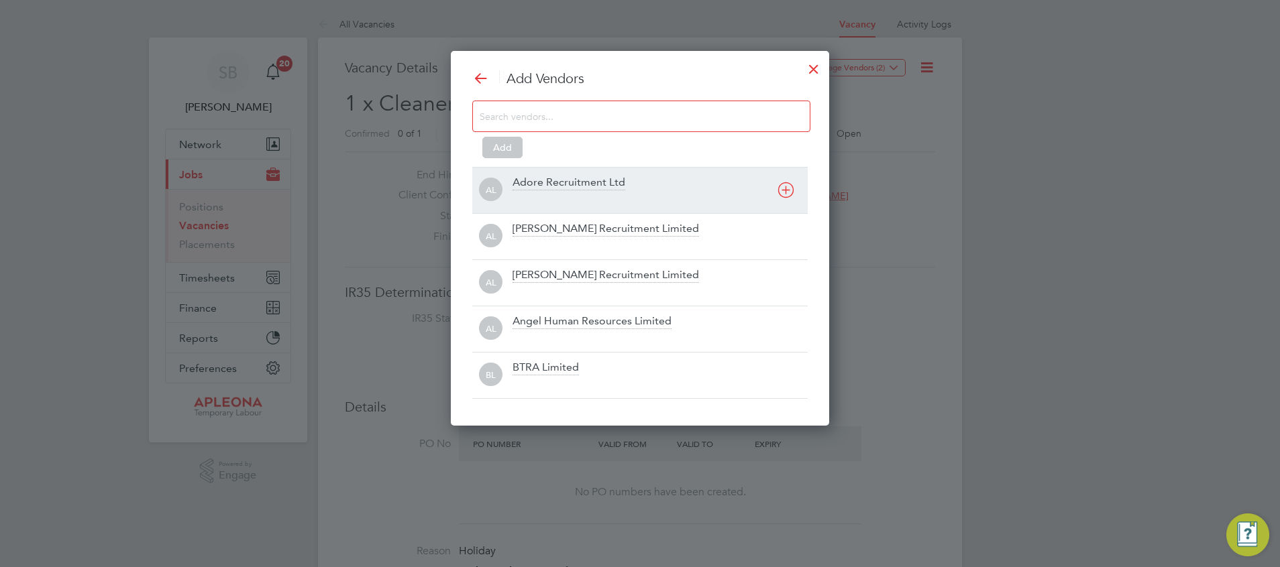
click at [551, 193] on div at bounding box center [659, 198] width 295 height 13
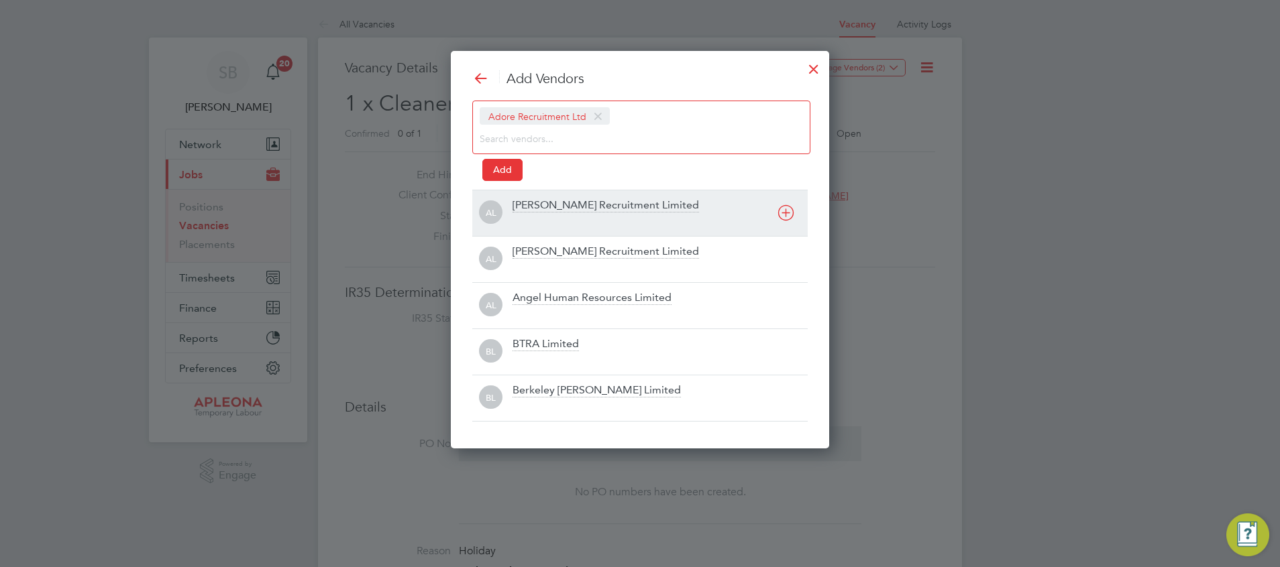
click at [556, 207] on div "Alex Young Recruitment Limited" at bounding box center [605, 205] width 186 height 15
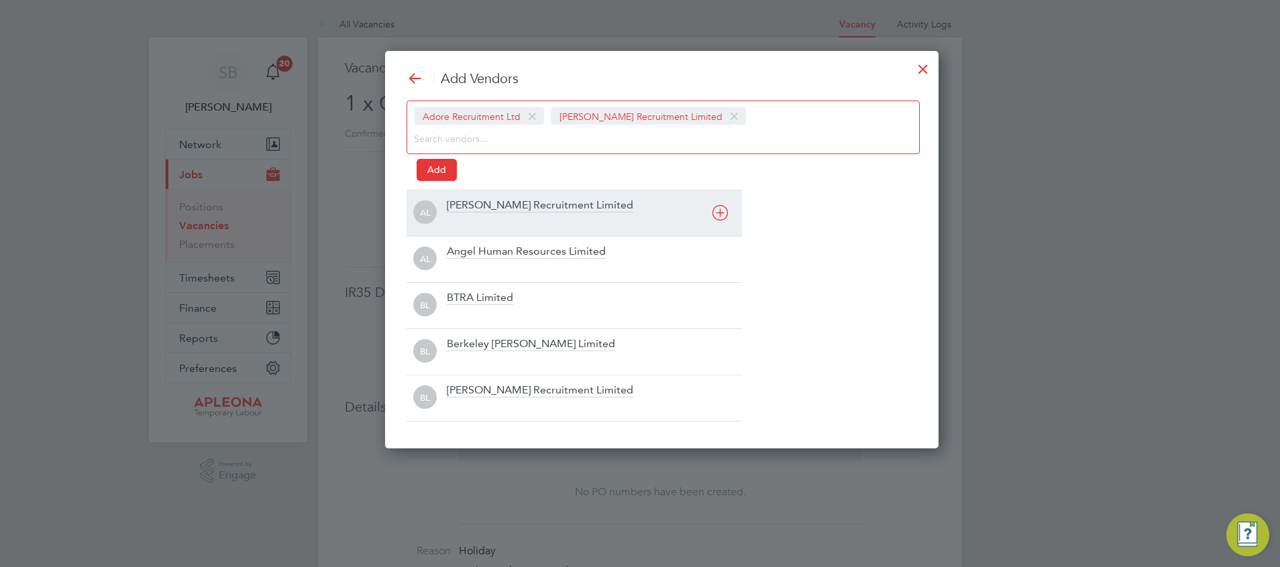
click at [556, 208] on div "Alice Rose Recruitment Limited" at bounding box center [540, 205] width 186 height 15
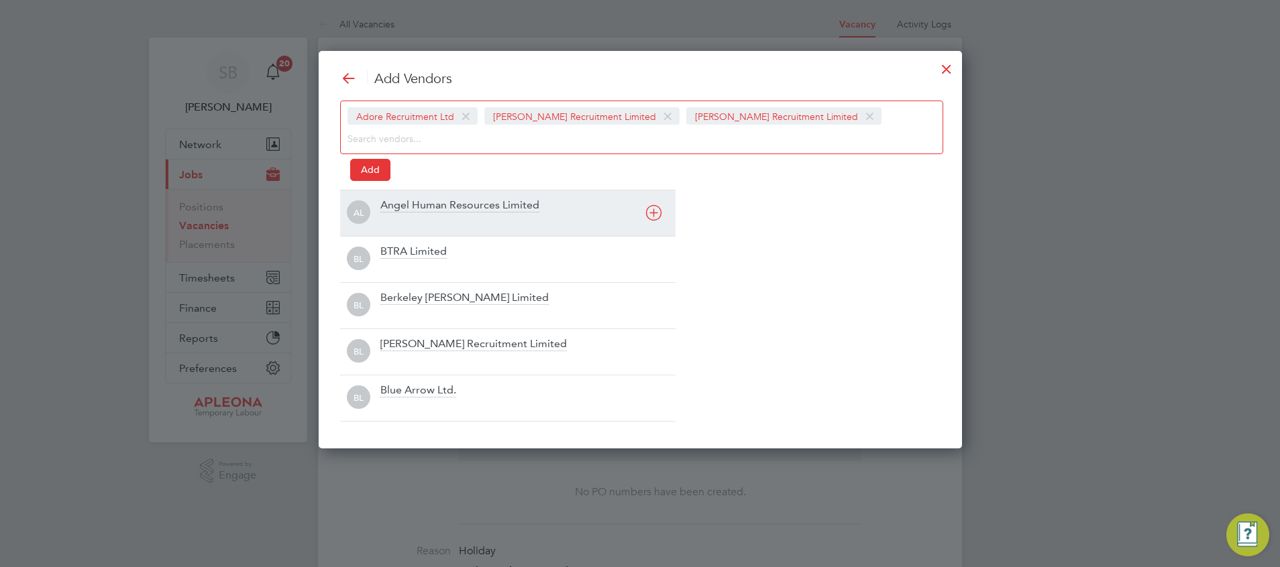
scroll to position [398, 644]
click at [492, 215] on div at bounding box center [527, 221] width 295 height 13
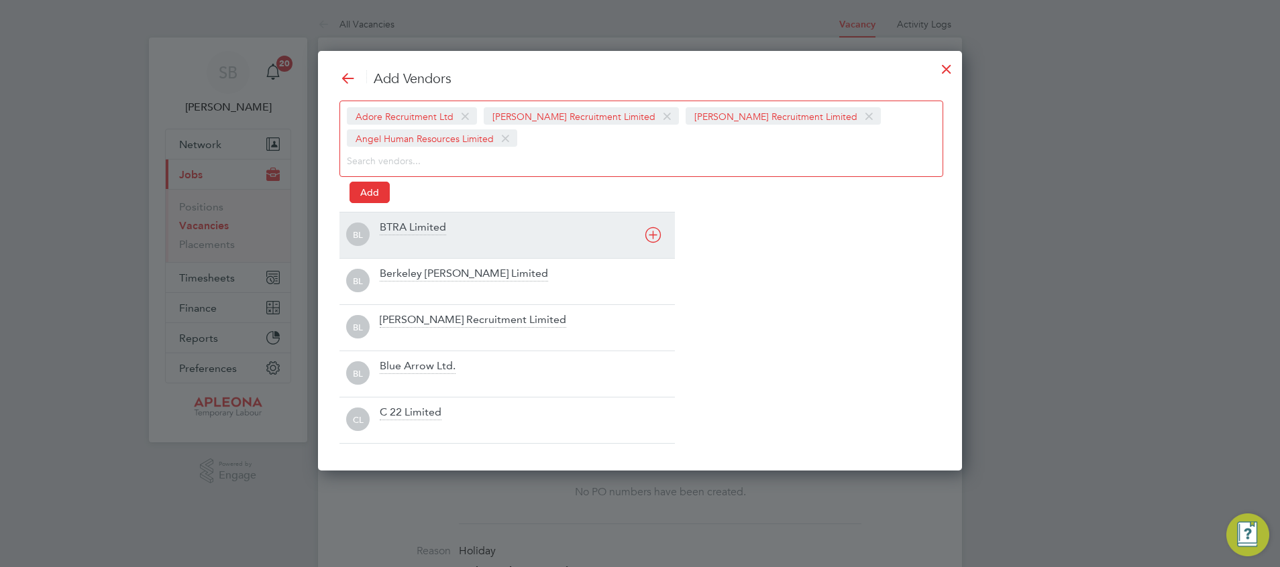
click at [420, 233] on div "BTRA Limited" at bounding box center [413, 228] width 66 height 15
click at [419, 237] on div at bounding box center [527, 243] width 295 height 13
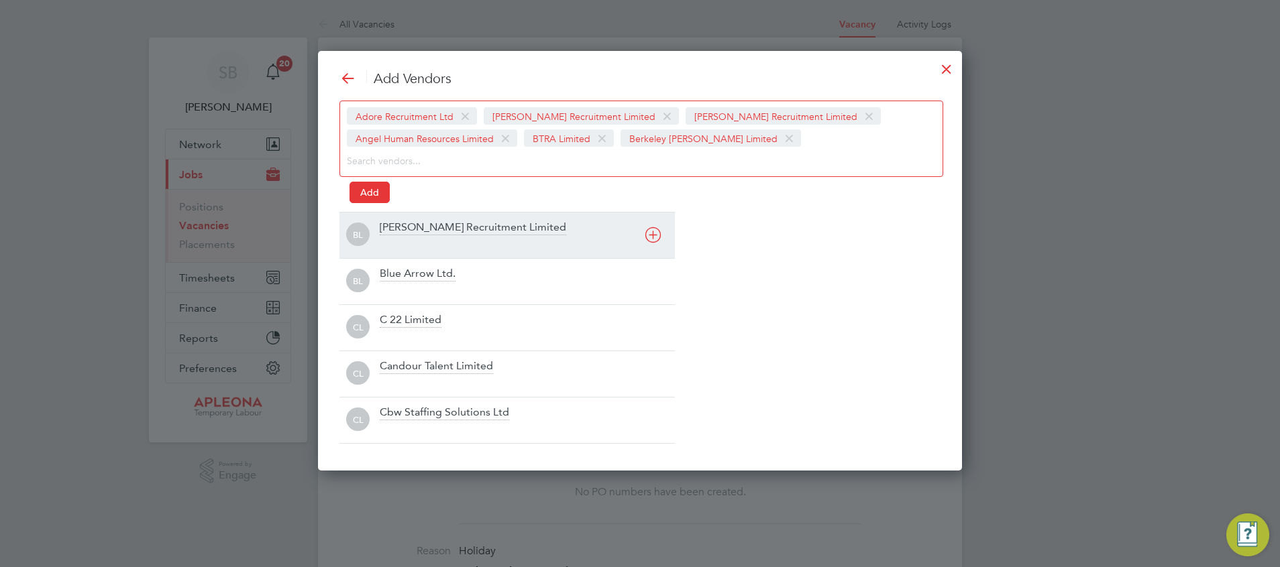
click at [419, 235] on div "Berry Recruitment Limited" at bounding box center [473, 228] width 186 height 15
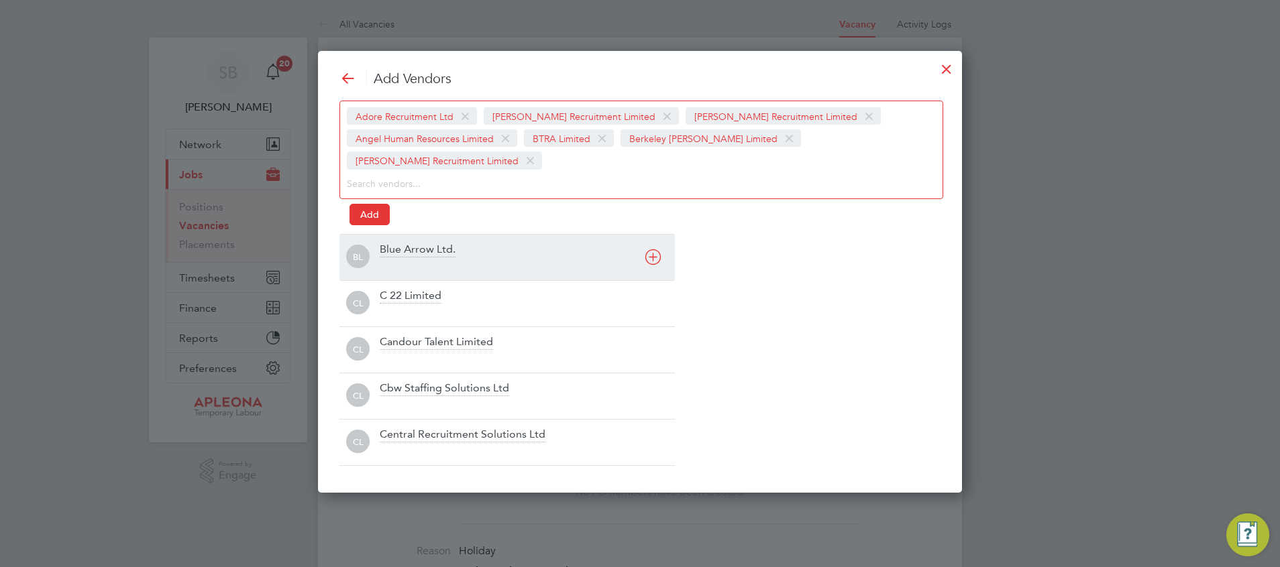
click at [414, 243] on div "Blue Arrow Ltd." at bounding box center [527, 258] width 295 height 30
click at [423, 249] on div "C 22 Limited" at bounding box center [411, 250] width 62 height 15
click at [421, 255] on div "Candour Talent Limited" at bounding box center [436, 250] width 113 height 15
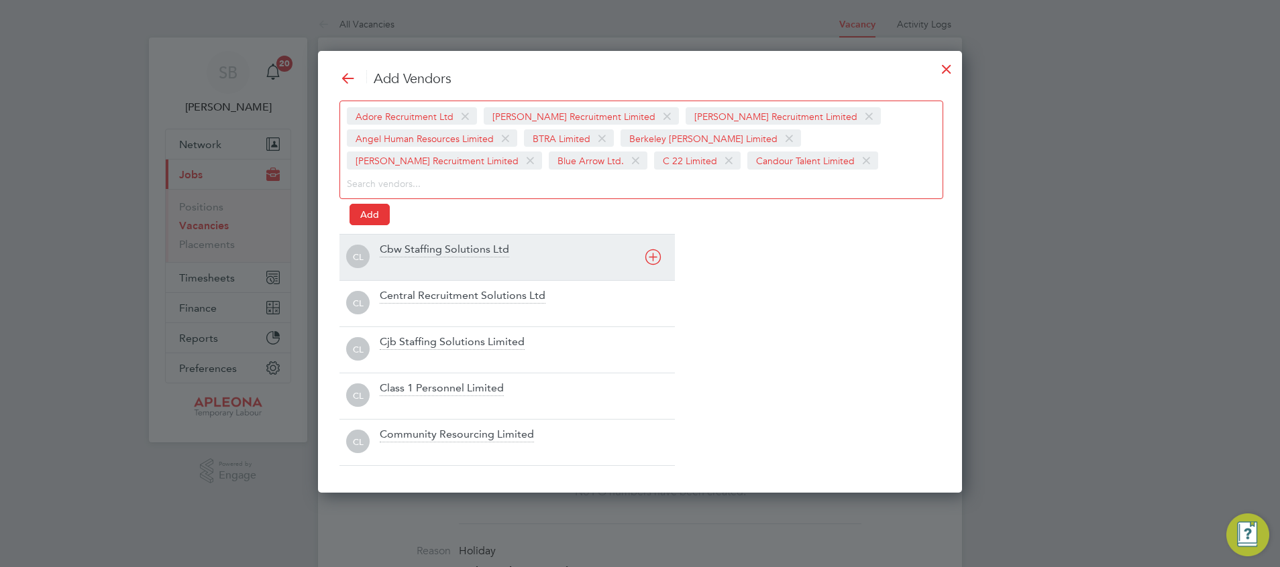
click at [421, 255] on div "Cbw Staffing Solutions Ltd" at bounding box center [444, 250] width 129 height 15
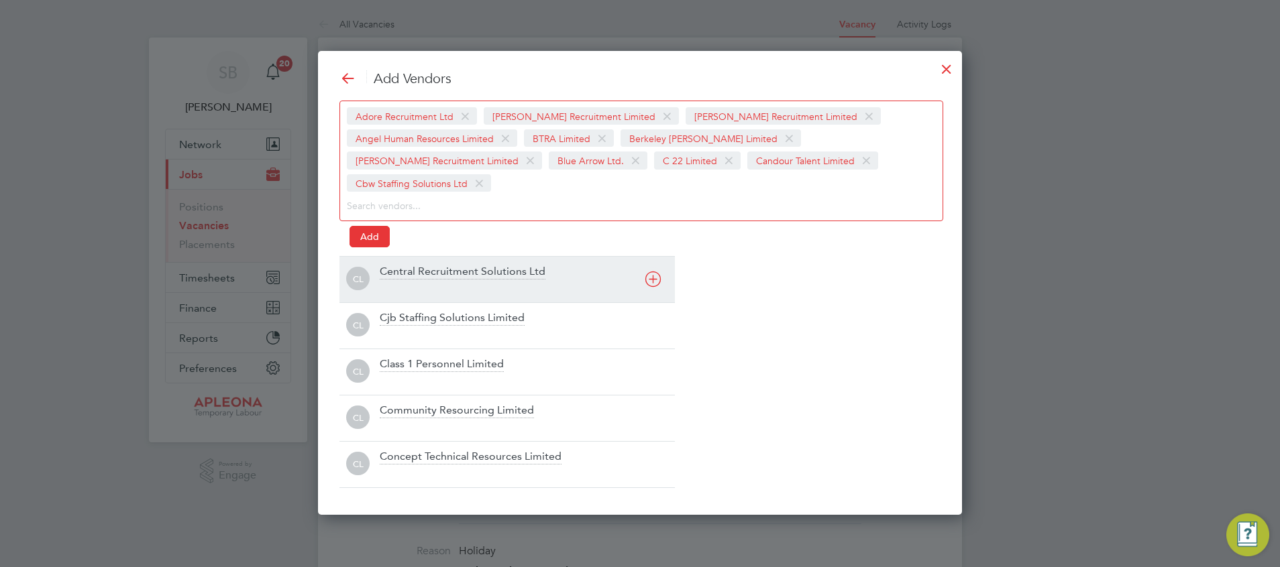
click at [421, 265] on div "Central Recruitment Solutions Ltd" at bounding box center [463, 272] width 166 height 15
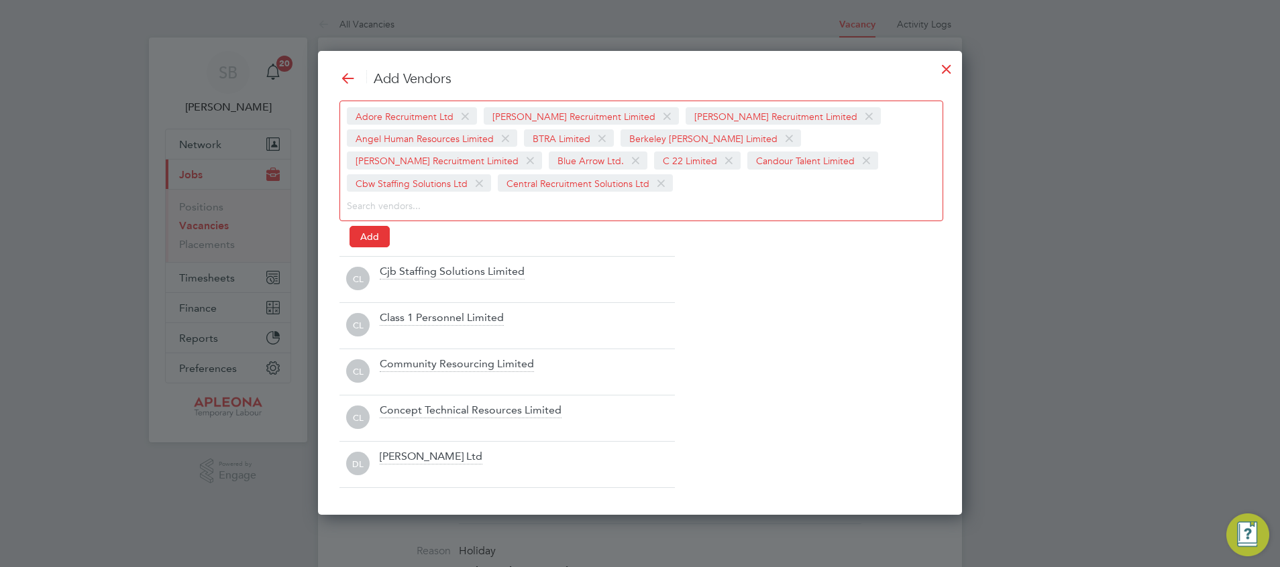
scroll to position [465, 644]
click at [420, 254] on div "Add Vendors Adore Recruitment Ltd Alex Young Recruitment Limited Alice Rose Rec…" at bounding box center [639, 279] width 601 height 418
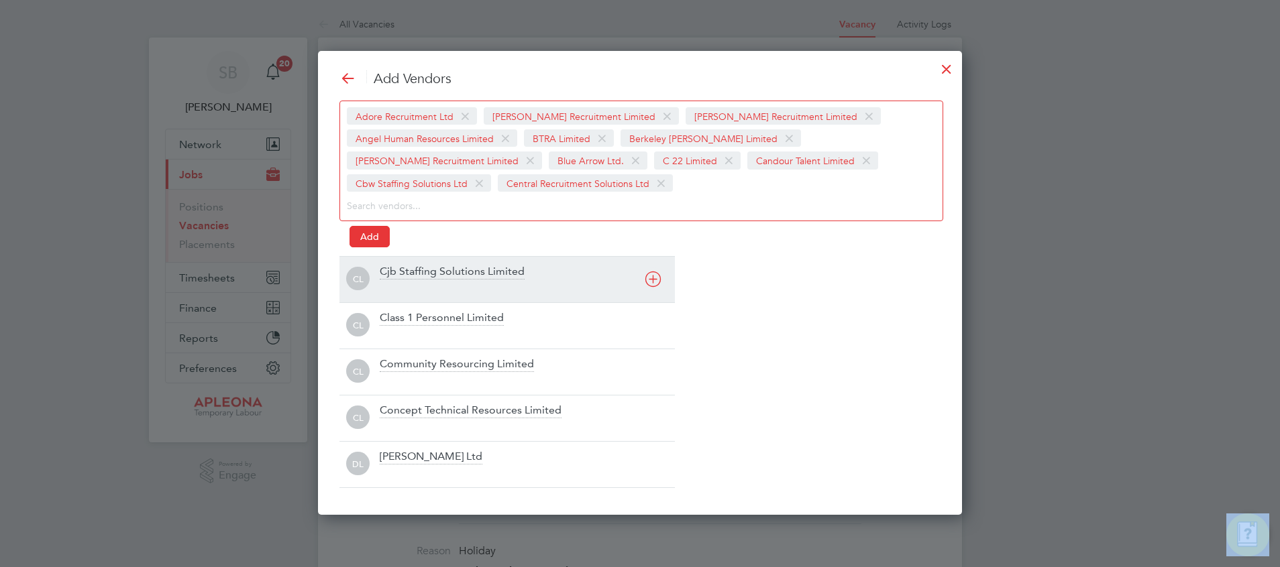
click at [420, 265] on div "Cjb Staffing Solutions Limited" at bounding box center [452, 272] width 145 height 15
click at [412, 276] on div "Class 1 Personnel Limited" at bounding box center [442, 272] width 124 height 15
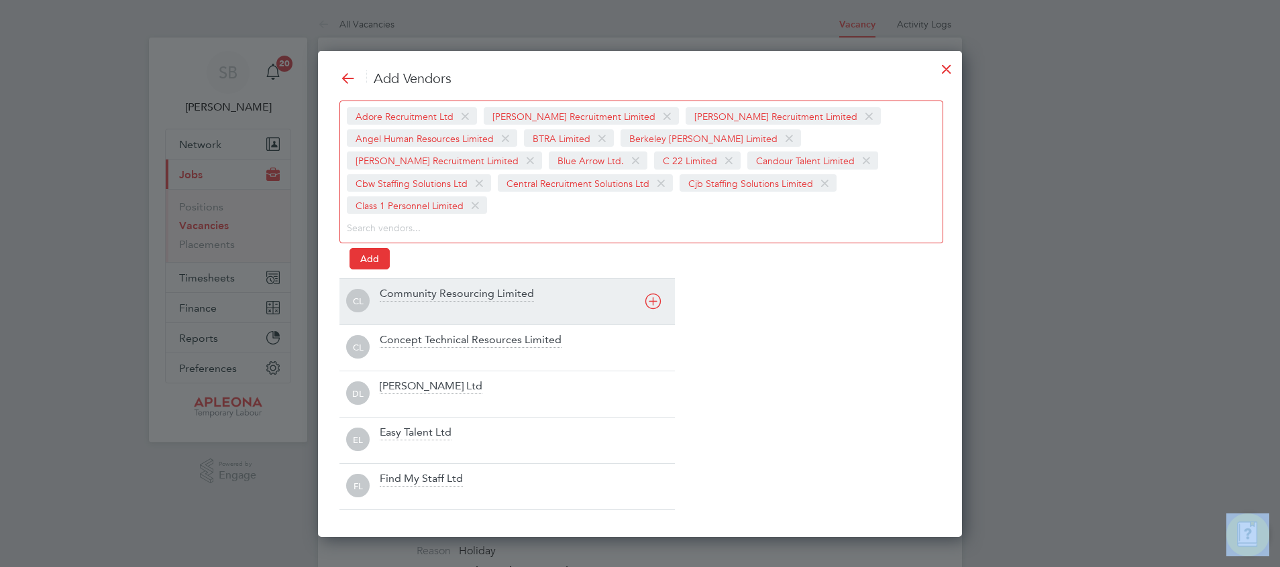
click at [406, 287] on div "Community Resourcing Limited" at bounding box center [457, 294] width 154 height 15
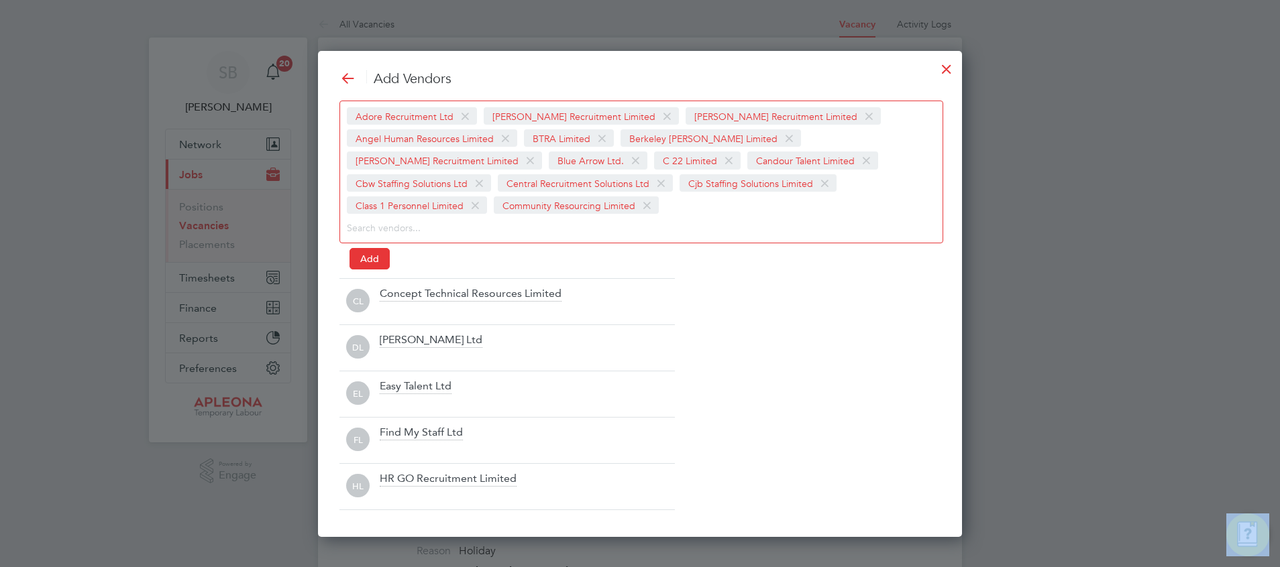
scroll to position [488, 644]
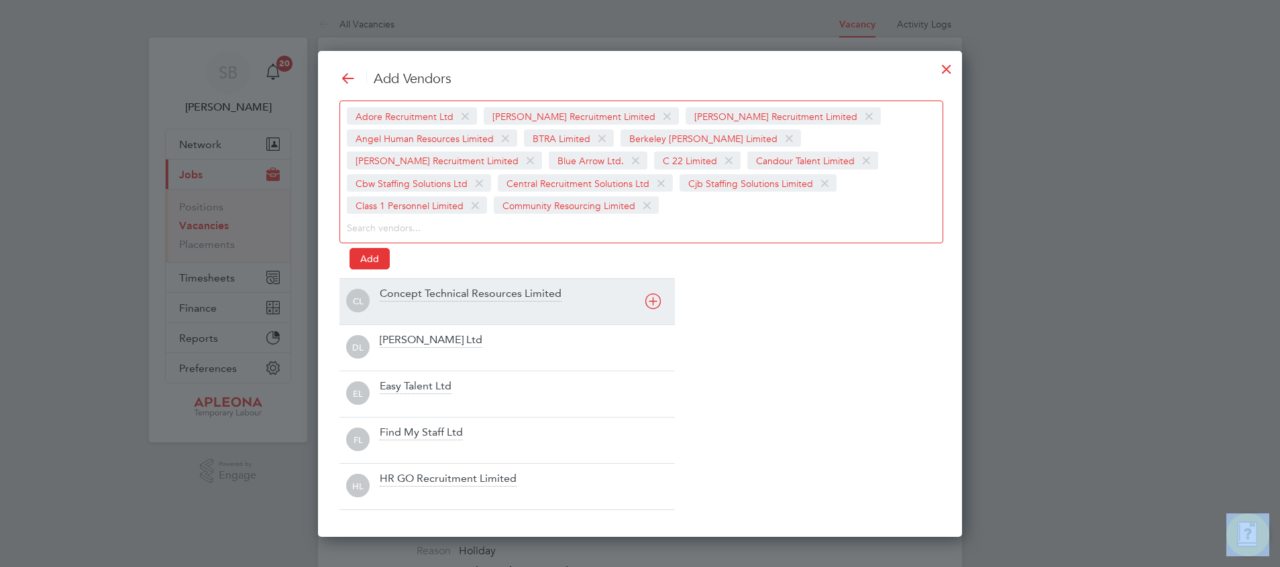
click at [416, 292] on div "Concept Technical Resources Limited" at bounding box center [471, 294] width 182 height 15
click at [408, 300] on div "Daniel Owen Ltd" at bounding box center [431, 294] width 103 height 15
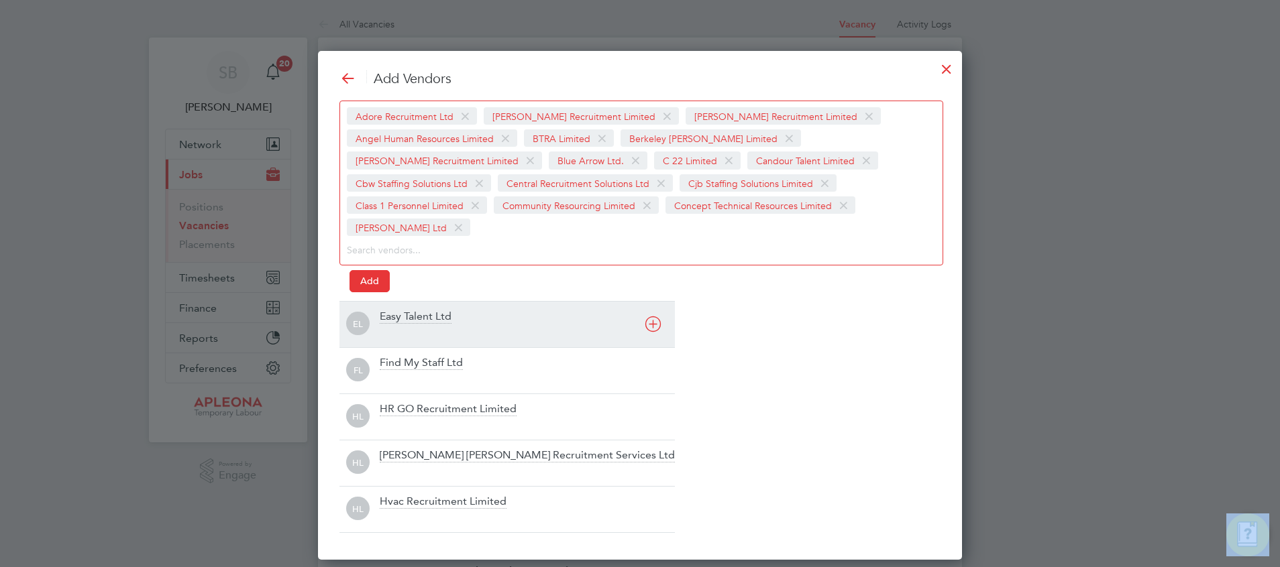
click at [404, 310] on div "Easy Talent Ltd" at bounding box center [416, 317] width 72 height 15
click at [409, 310] on div "Find My Staff Ltd" at bounding box center [421, 317] width 83 height 15
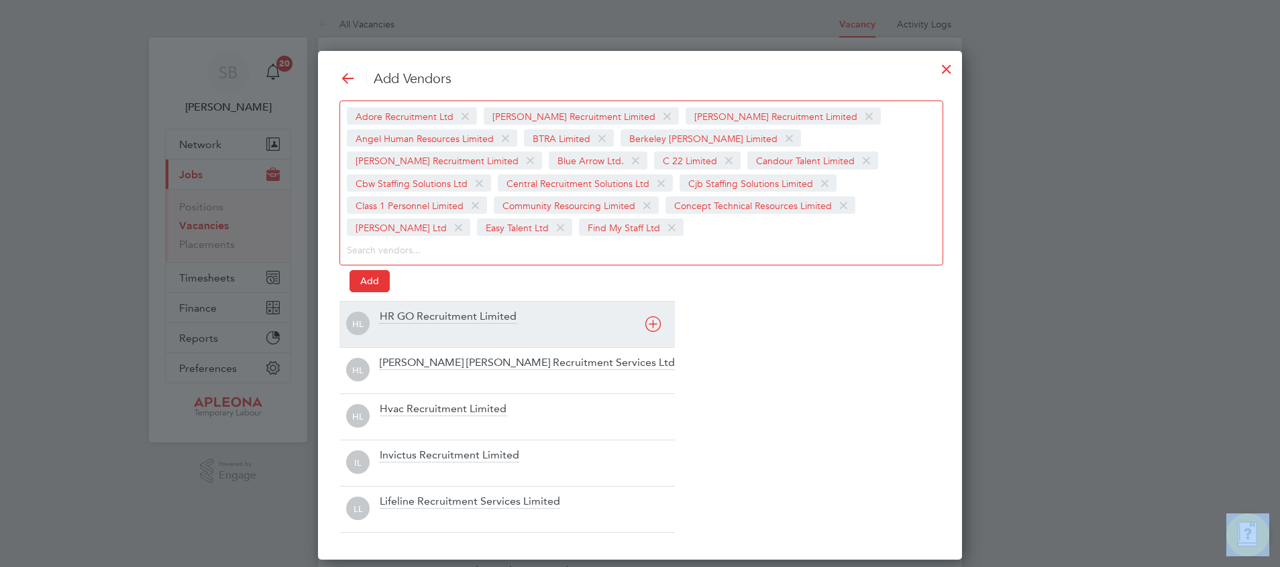
click at [424, 310] on div "HR GO Recruitment Limited" at bounding box center [448, 317] width 137 height 15
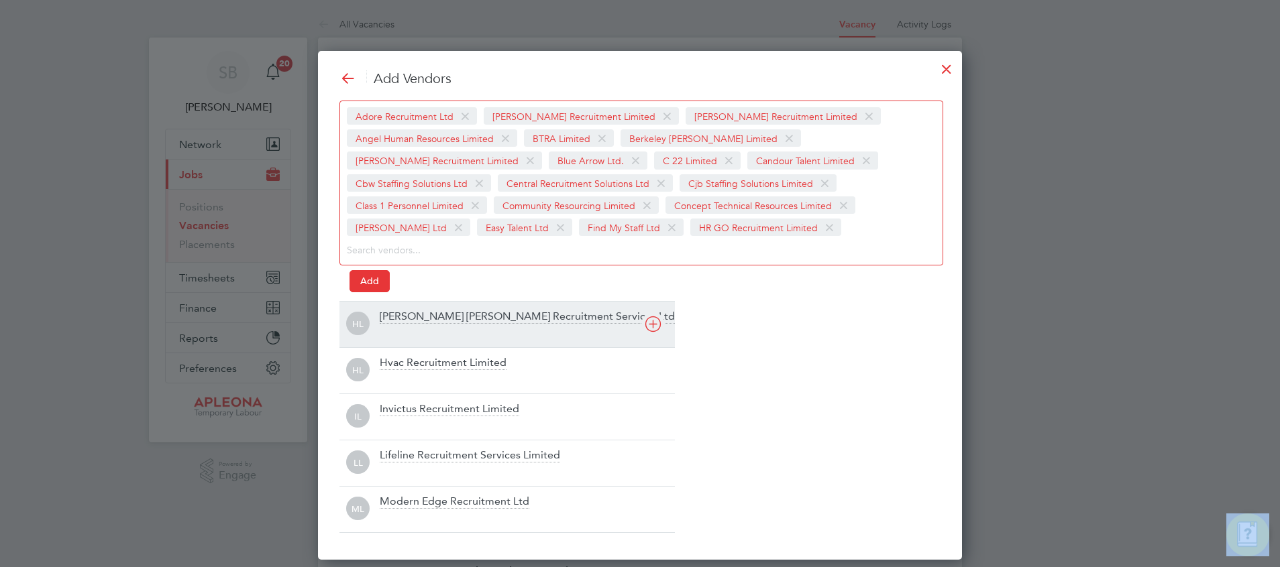
click at [424, 310] on div "Hamilton Rowe Recruitment Services Ltd" at bounding box center [527, 317] width 295 height 15
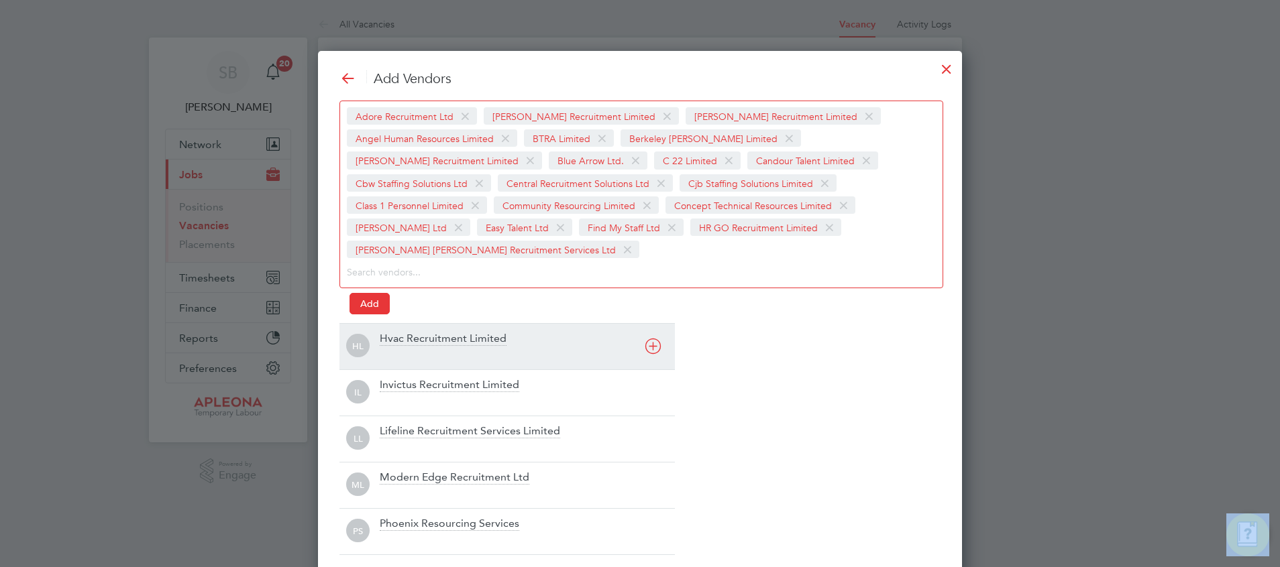
click at [424, 332] on div "Hvac Recruitment Limited" at bounding box center [443, 339] width 127 height 15
click at [416, 329] on div "IL Invictus Recruitment Limited" at bounding box center [506, 346] width 335 height 46
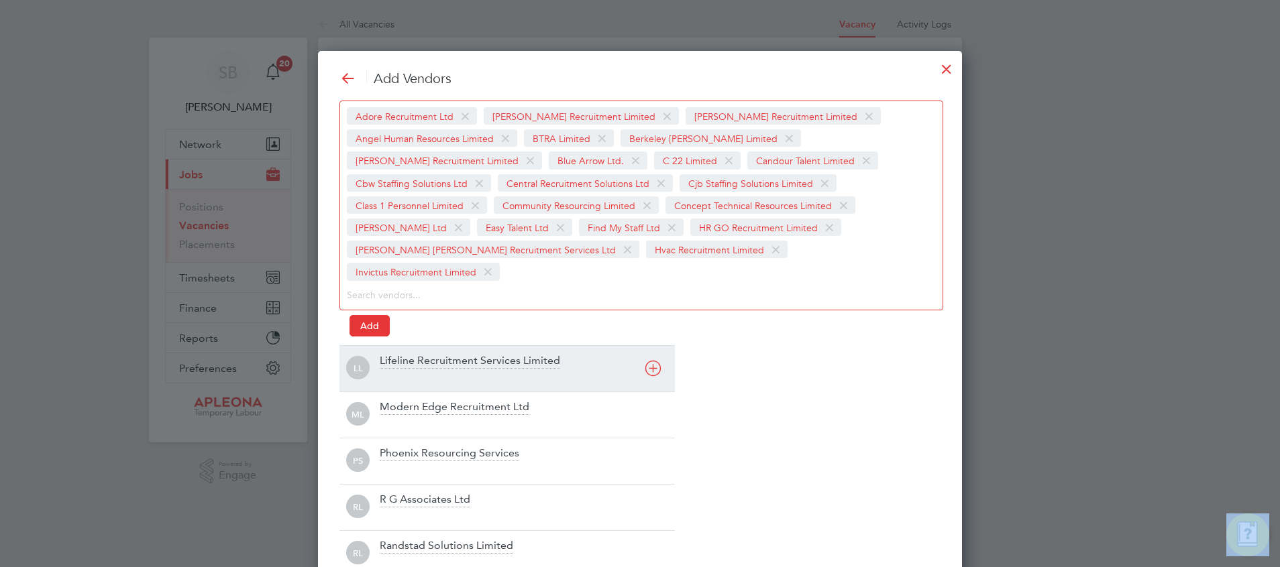
click at [416, 345] on div "LL Lifeline Recruitment Services Limited" at bounding box center [506, 368] width 335 height 46
click at [420, 354] on div "Modern Edge Recruitment Ltd" at bounding box center [455, 361] width 150 height 15
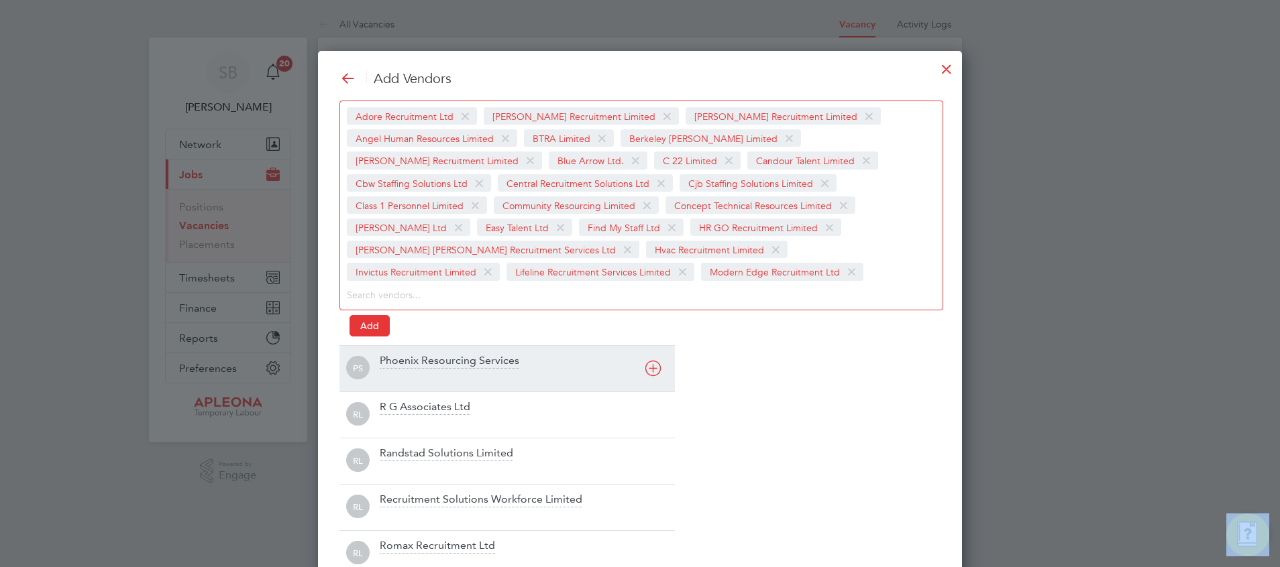
click at [418, 351] on div "PS Phoenix Resourcing Services" at bounding box center [506, 368] width 335 height 46
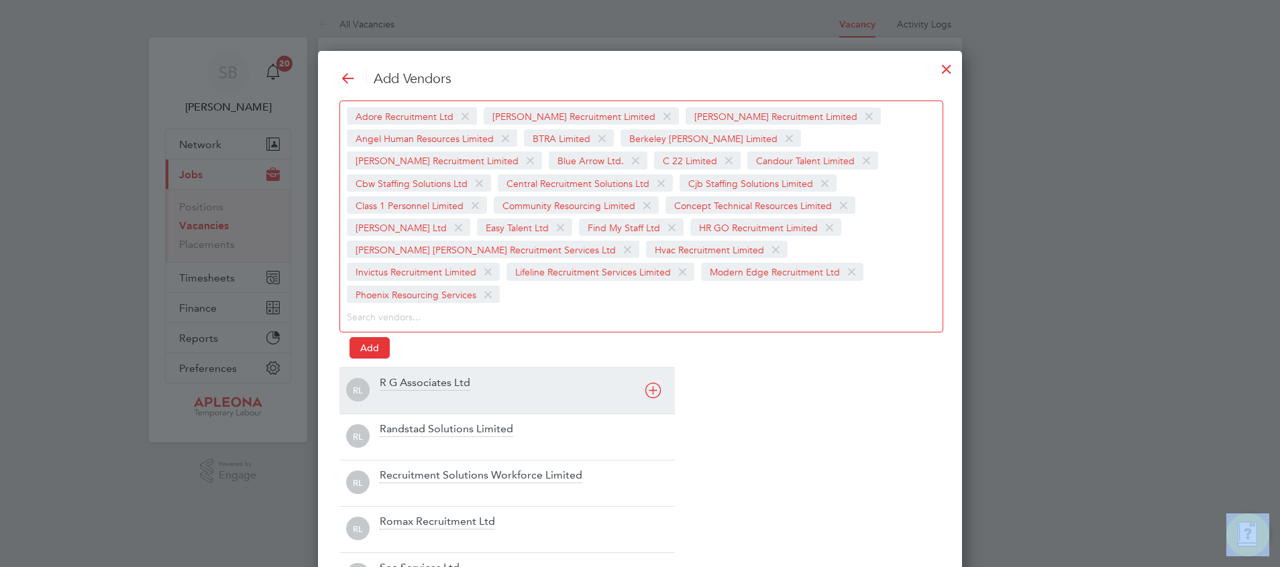
click at [406, 376] on div "R G Associates Ltd" at bounding box center [425, 383] width 91 height 15
click at [406, 376] on div "Randstad Solutions Limited" at bounding box center [446, 383] width 133 height 15
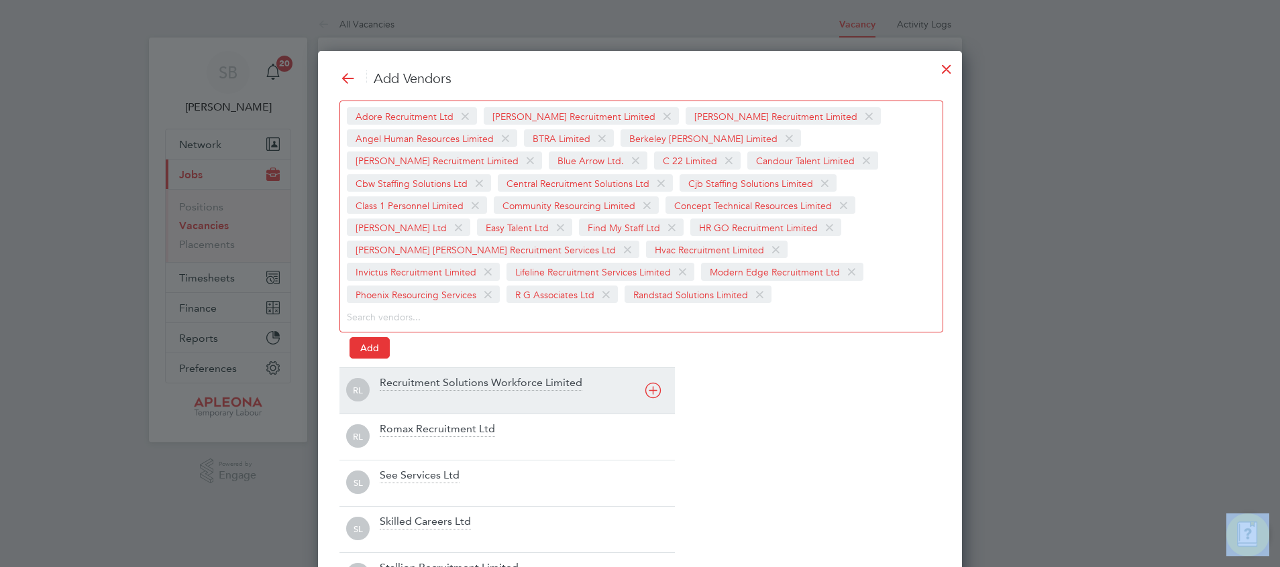
click at [404, 376] on div "Recruitment Solutions Workforce Limited" at bounding box center [481, 383] width 203 height 15
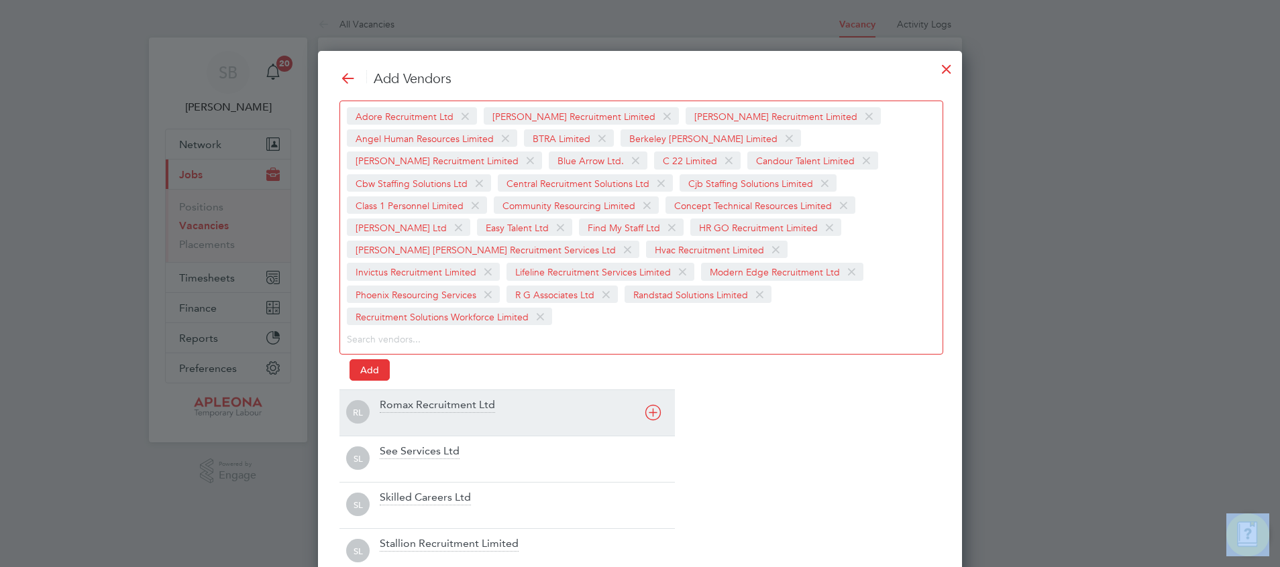
click at [404, 398] on div "Romax Recruitment Ltd" at bounding box center [437, 405] width 115 height 15
click at [391, 398] on div "See Services Ltd" at bounding box center [420, 405] width 80 height 15
click at [392, 398] on div "Skilled Careers Ltd" at bounding box center [425, 405] width 91 height 15
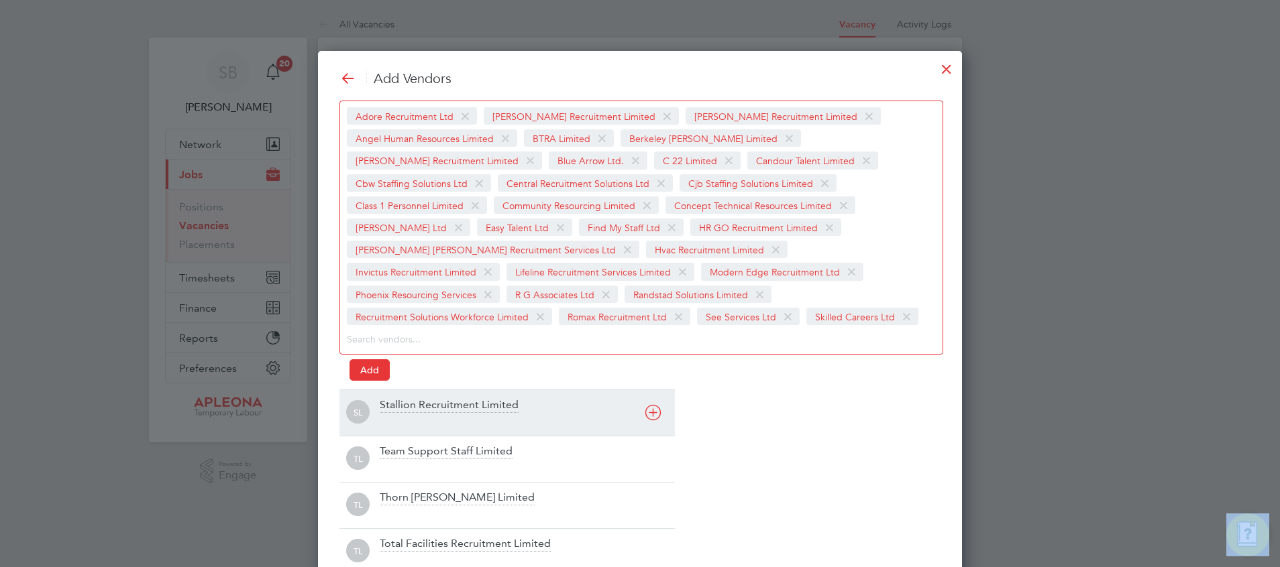
click at [401, 398] on div "Stallion Recruitment Limited" at bounding box center [449, 405] width 139 height 15
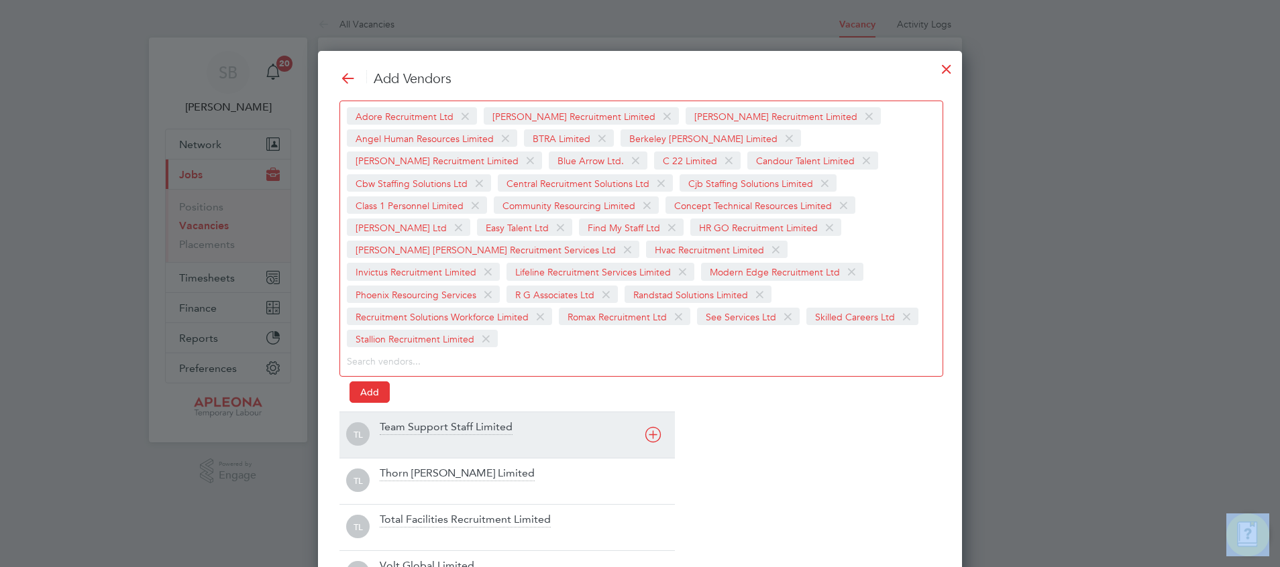
click at [404, 420] on div "Team Support Staff Limited" at bounding box center [446, 427] width 133 height 15
click at [404, 420] on div "Thorn Baker Limited" at bounding box center [457, 427] width 155 height 15
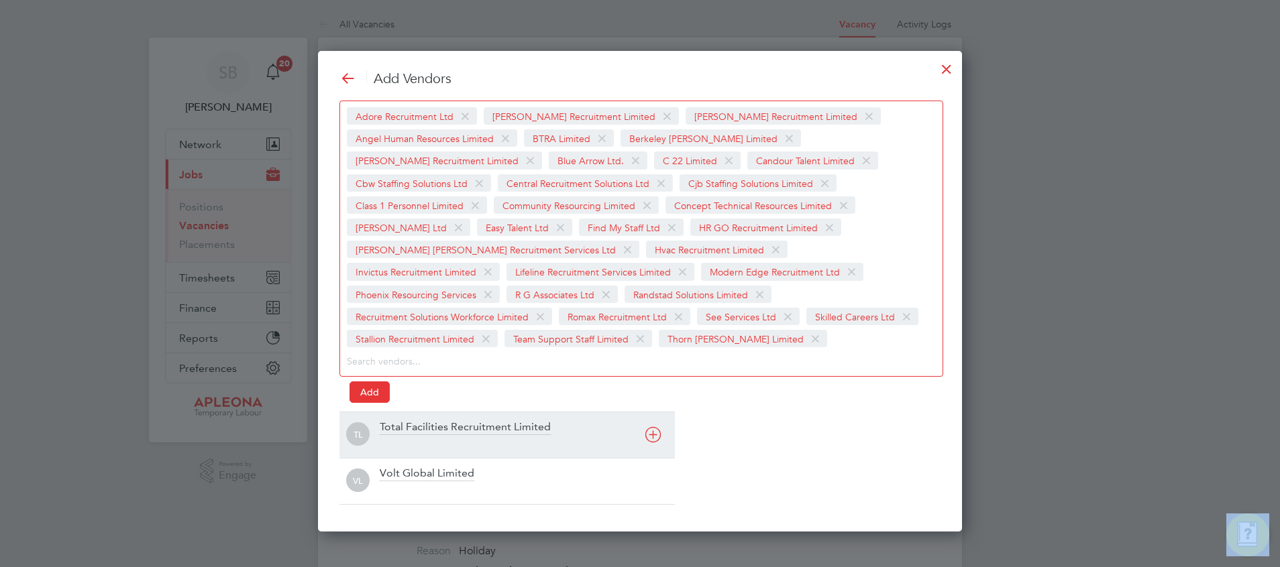
click at [404, 420] on div "Total Facilities Recruitment Limited" at bounding box center [465, 427] width 171 height 15
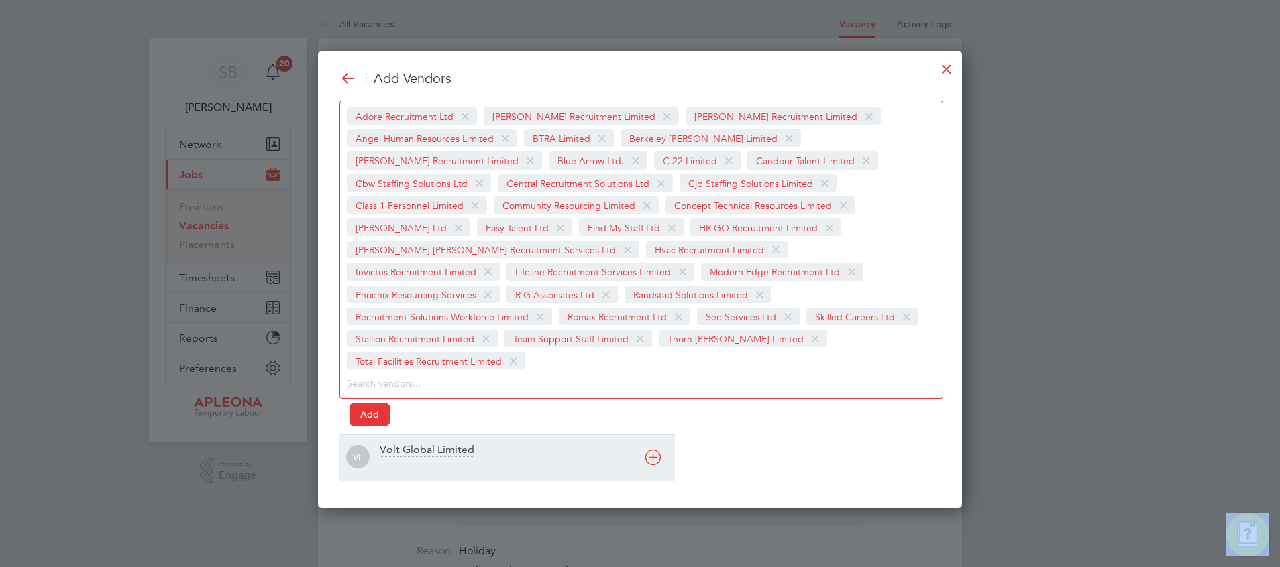
click at [404, 443] on div "Volt Global Limited" at bounding box center [427, 450] width 95 height 15
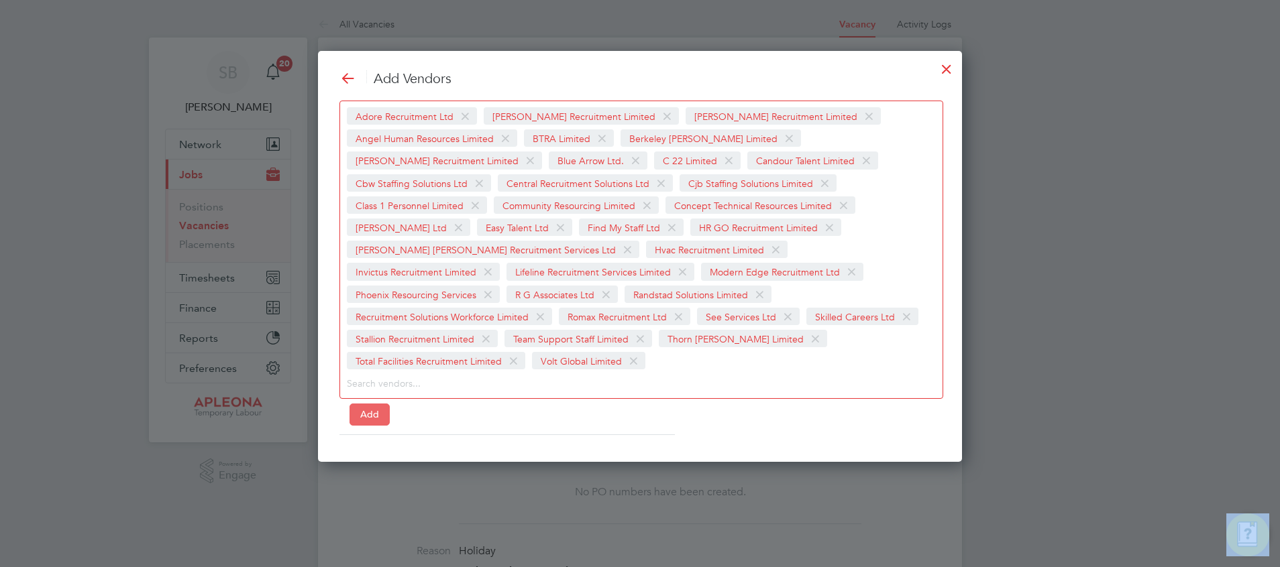
click at [373, 404] on button "Add" at bounding box center [369, 414] width 40 height 21
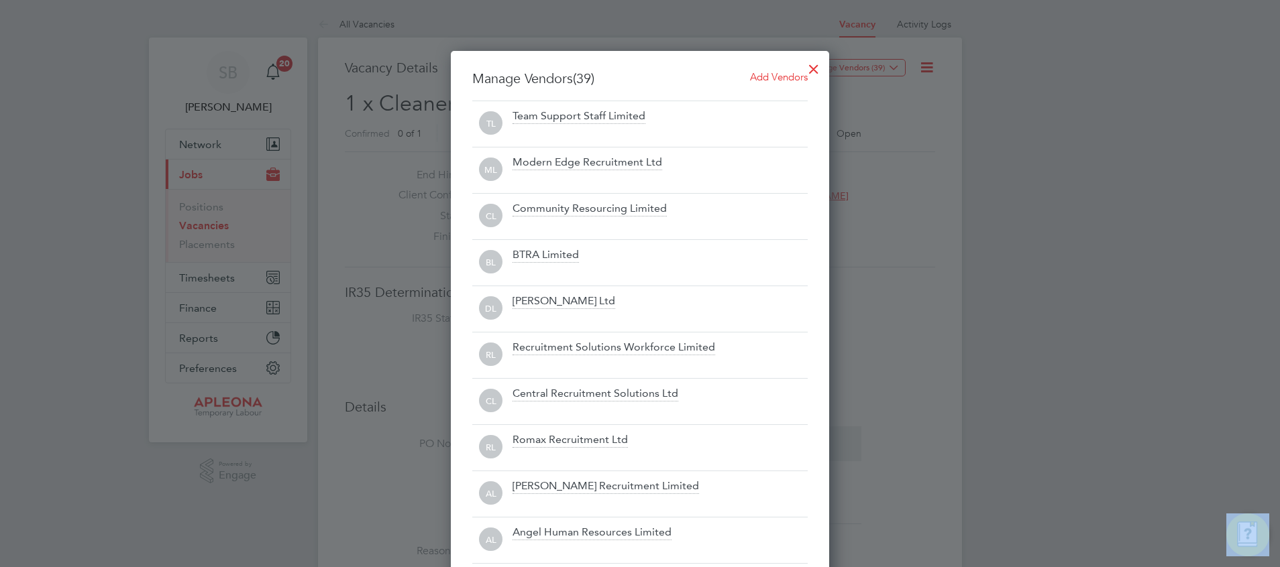
click at [814, 63] on div at bounding box center [813, 66] width 24 height 24
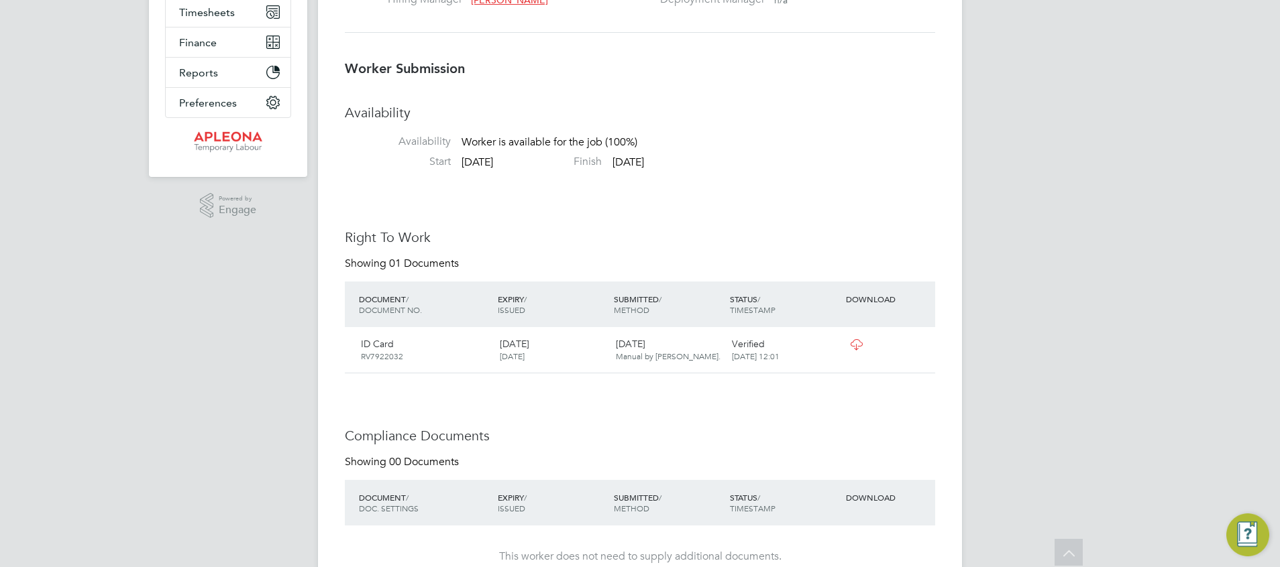
scroll to position [34, 0]
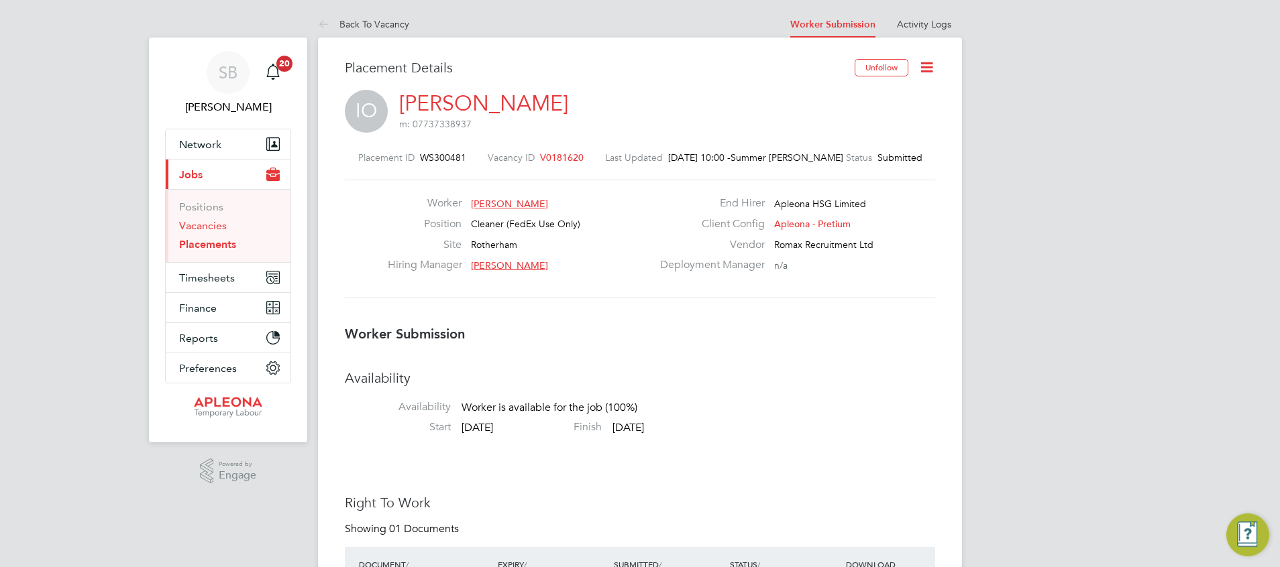
click at [213, 226] on link "Vacancies" at bounding box center [203, 225] width 48 height 13
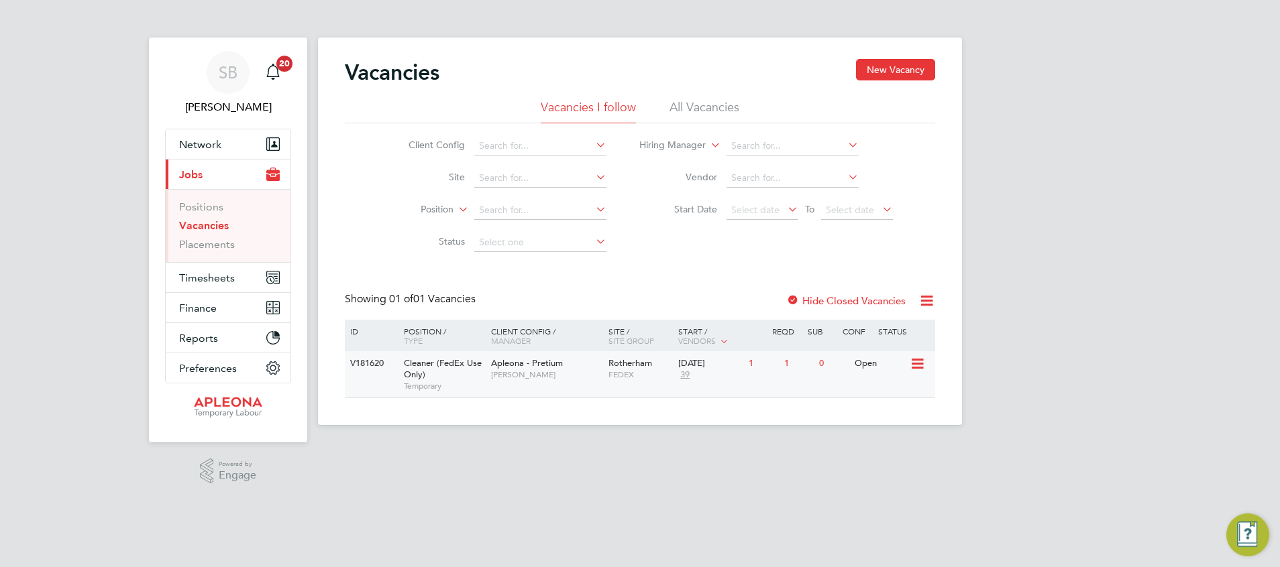
click at [789, 365] on div "1" at bounding box center [798, 363] width 35 height 25
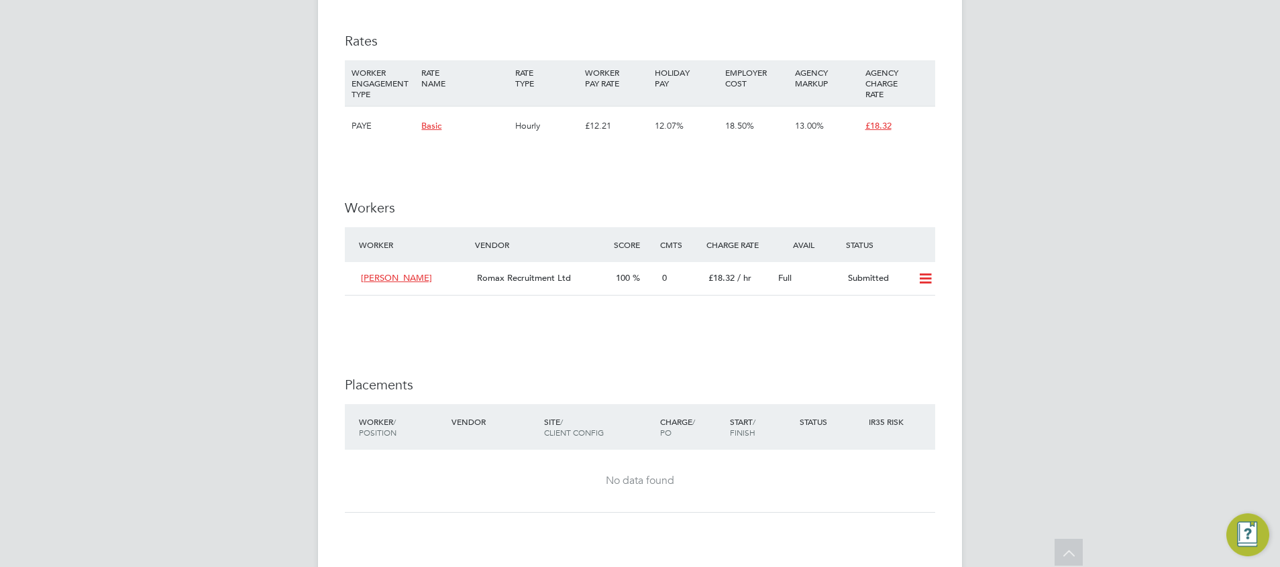
scroll to position [1207, 0]
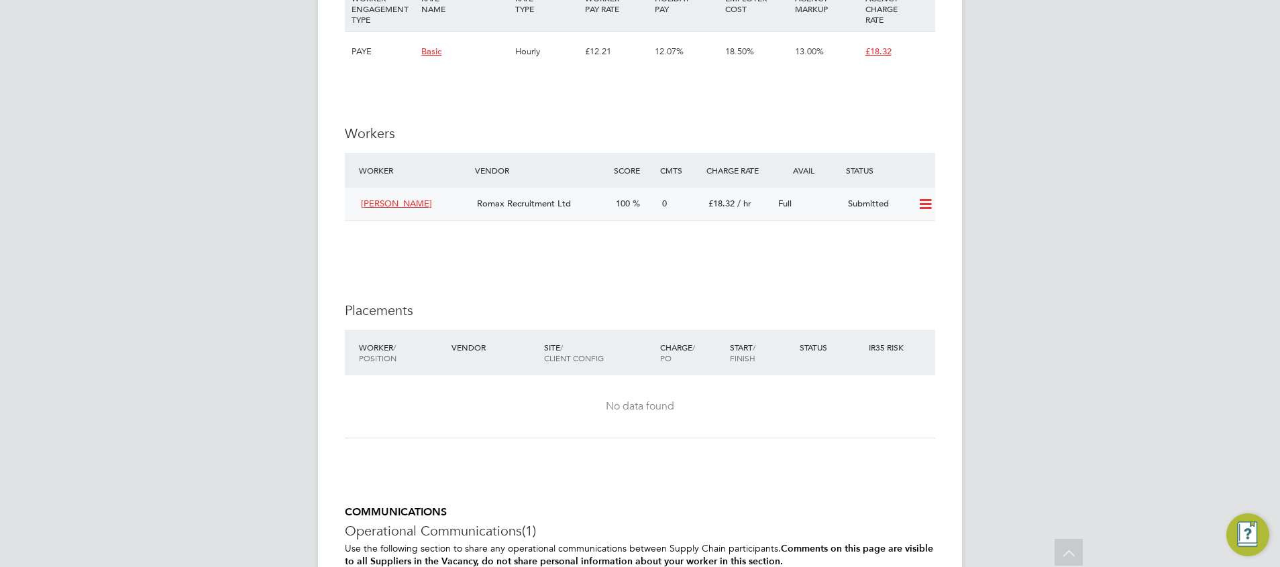
click at [404, 210] on div "[PERSON_NAME]" at bounding box center [413, 204] width 116 height 22
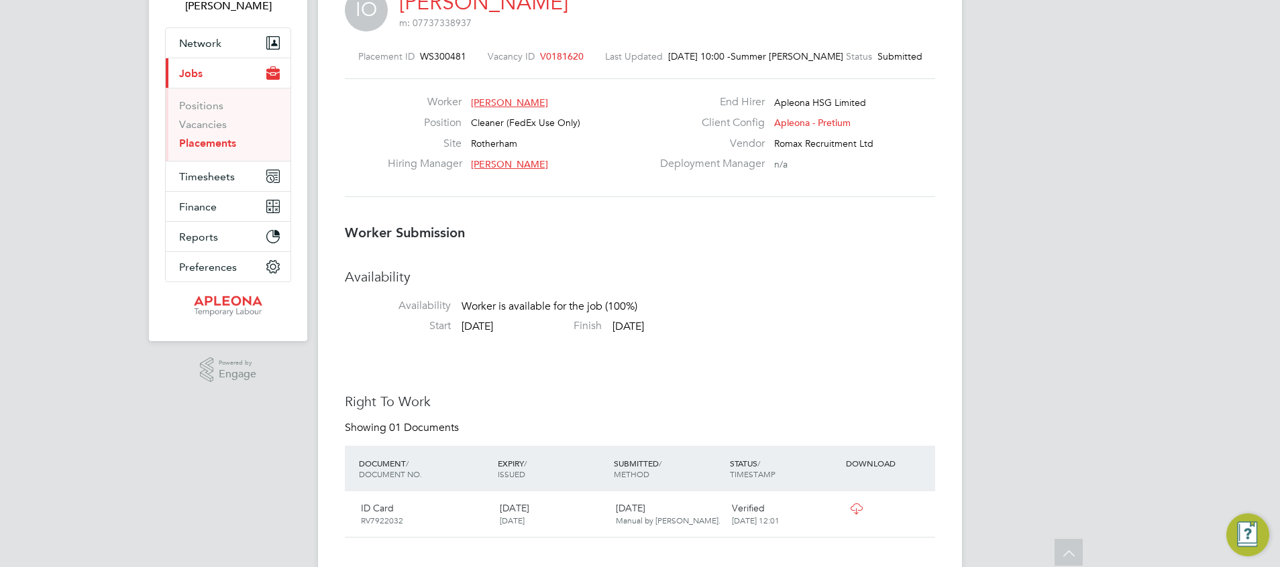
scroll to position [101, 0]
